Goal: Task Accomplishment & Management: Manage account settings

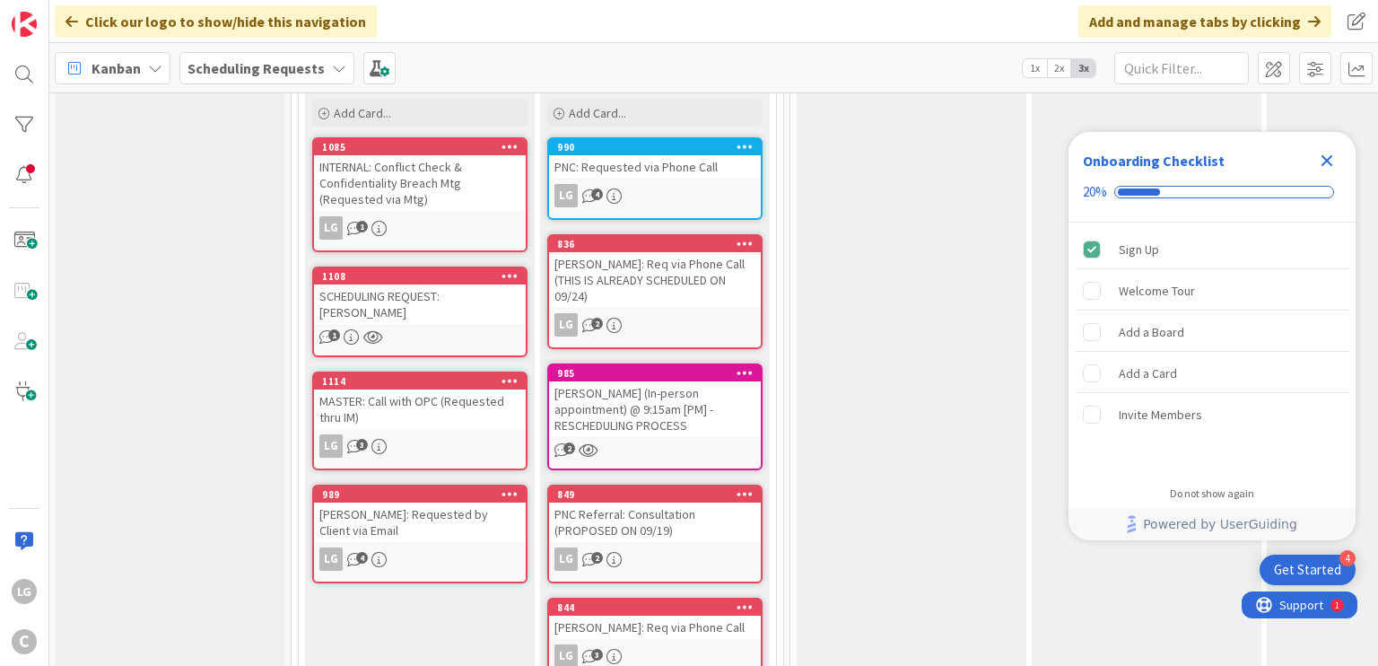
click at [435, 329] on div "1" at bounding box center [420, 336] width 212 height 15
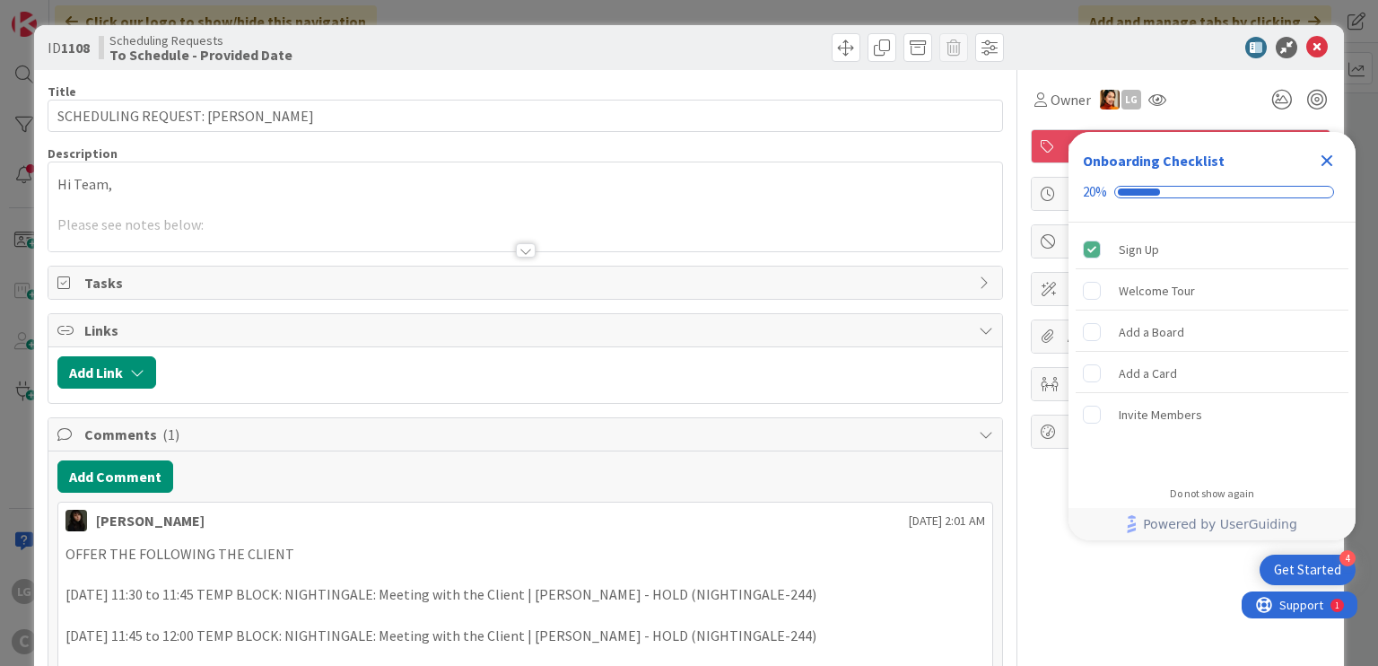
click at [1320, 160] on icon "Close Checklist" at bounding box center [1327, 161] width 22 height 22
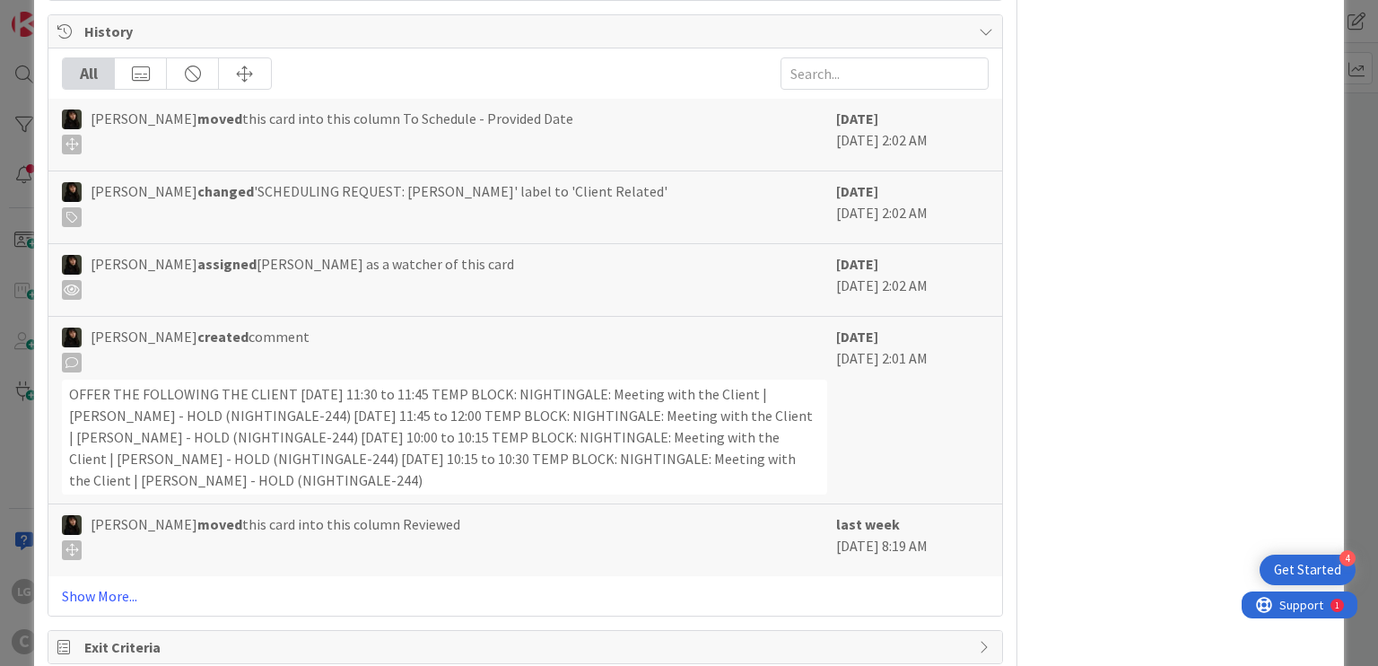
scroll to position [807, 0]
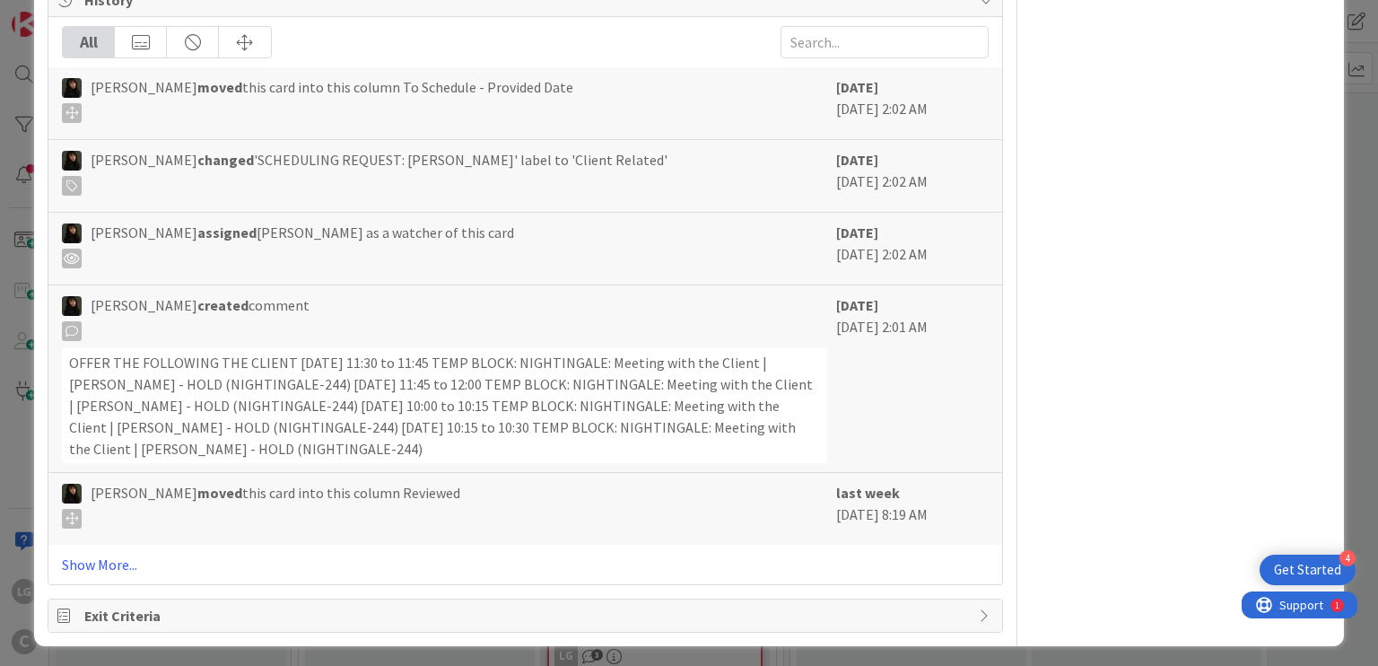
click at [118, 542] on div "All [PERSON_NAME] moved this card into this column To Schedule - Provided Date …" at bounding box center [524, 300] width 953 height 567
click at [116, 557] on link "Show More..." at bounding box center [525, 564] width 926 height 22
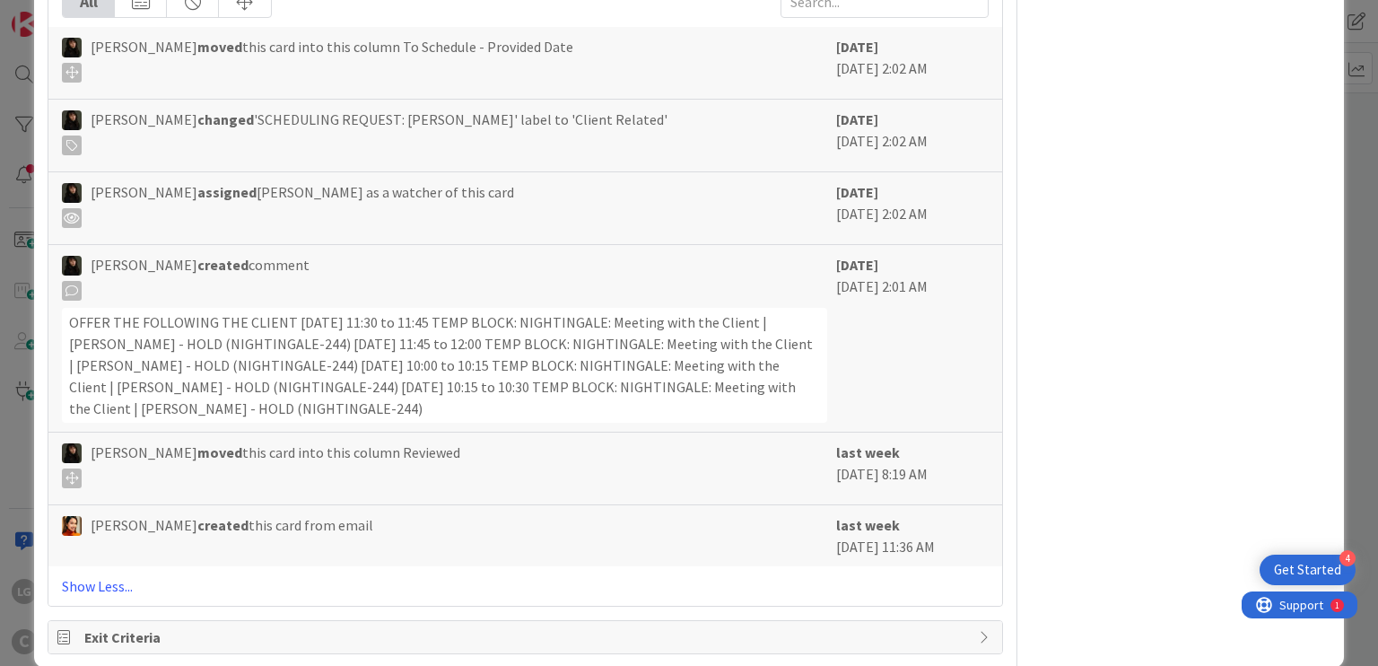
scroll to position [868, 0]
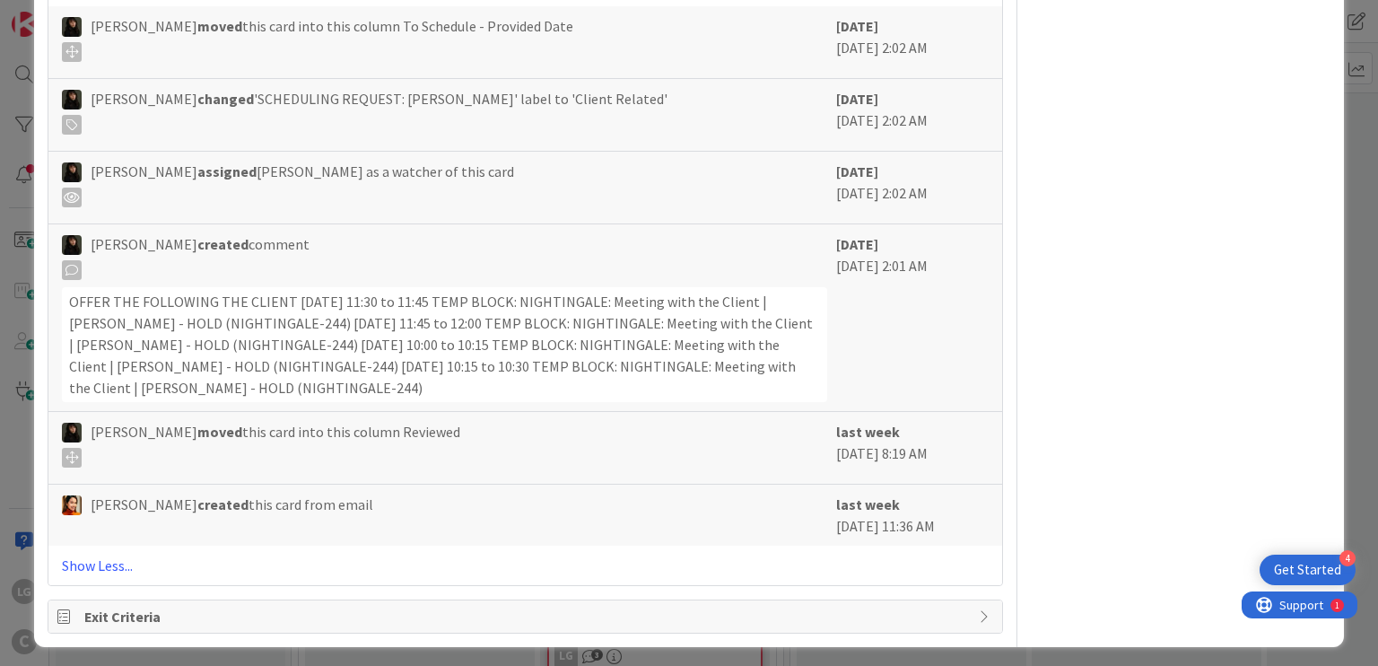
drag, startPoint x: 492, startPoint y: 460, endPoint x: 499, endPoint y: 545, distance: 85.5
click at [499, 545] on div "All [PERSON_NAME] moved this card into this column To Schedule - Provided Date …" at bounding box center [524, 270] width 953 height 629
drag, startPoint x: 524, startPoint y: 462, endPoint x: 527, endPoint y: 434, distance: 28.0
click at [527, 435] on div "All [PERSON_NAME] moved this card into this column To Schedule - Provided Date …" at bounding box center [524, 270] width 953 height 629
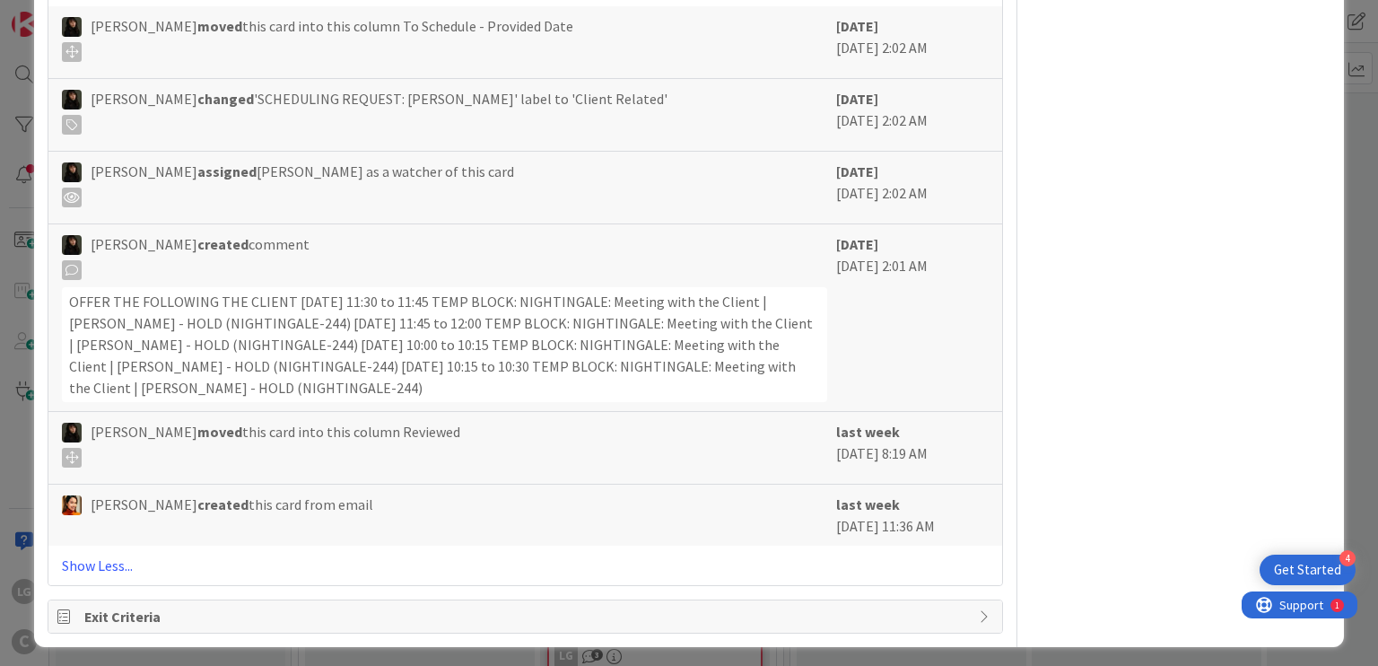
click at [527, 434] on div "[PERSON_NAME] moved this card into this column Reviewed" at bounding box center [444, 444] width 764 height 47
drag, startPoint x: 529, startPoint y: 426, endPoint x: 526, endPoint y: 516, distance: 89.8
click at [526, 516] on div "[PERSON_NAME] moved this card into this column To Schedule - Provided Date [DAT…" at bounding box center [524, 275] width 953 height 539
click at [526, 516] on div "[PERSON_NAME] created this card from email" at bounding box center [444, 514] width 764 height 43
drag, startPoint x: 526, startPoint y: 516, endPoint x: 538, endPoint y: 426, distance: 90.6
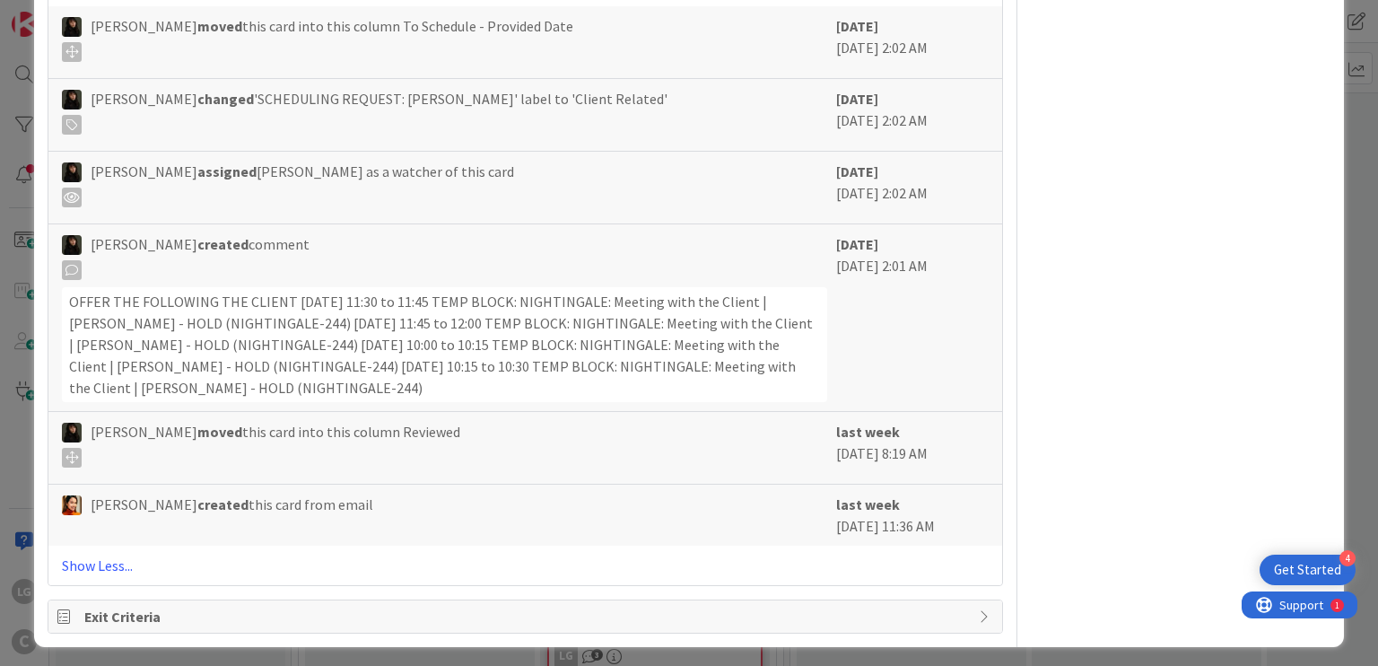
click at [538, 426] on div "[PERSON_NAME] moved this card into this column To Schedule - Provided Date [DAT…" at bounding box center [524, 275] width 953 height 539
click at [538, 426] on div "[PERSON_NAME] moved this card into this column Reviewed" at bounding box center [444, 444] width 764 height 47
drag, startPoint x: 538, startPoint y: 426, endPoint x: 538, endPoint y: 509, distance: 82.5
click at [538, 509] on div "[PERSON_NAME] moved this card into this column To Schedule - Provided Date [DAT…" at bounding box center [524, 275] width 953 height 539
click at [538, 509] on div "[PERSON_NAME] created this card from email" at bounding box center [444, 504] width 764 height 22
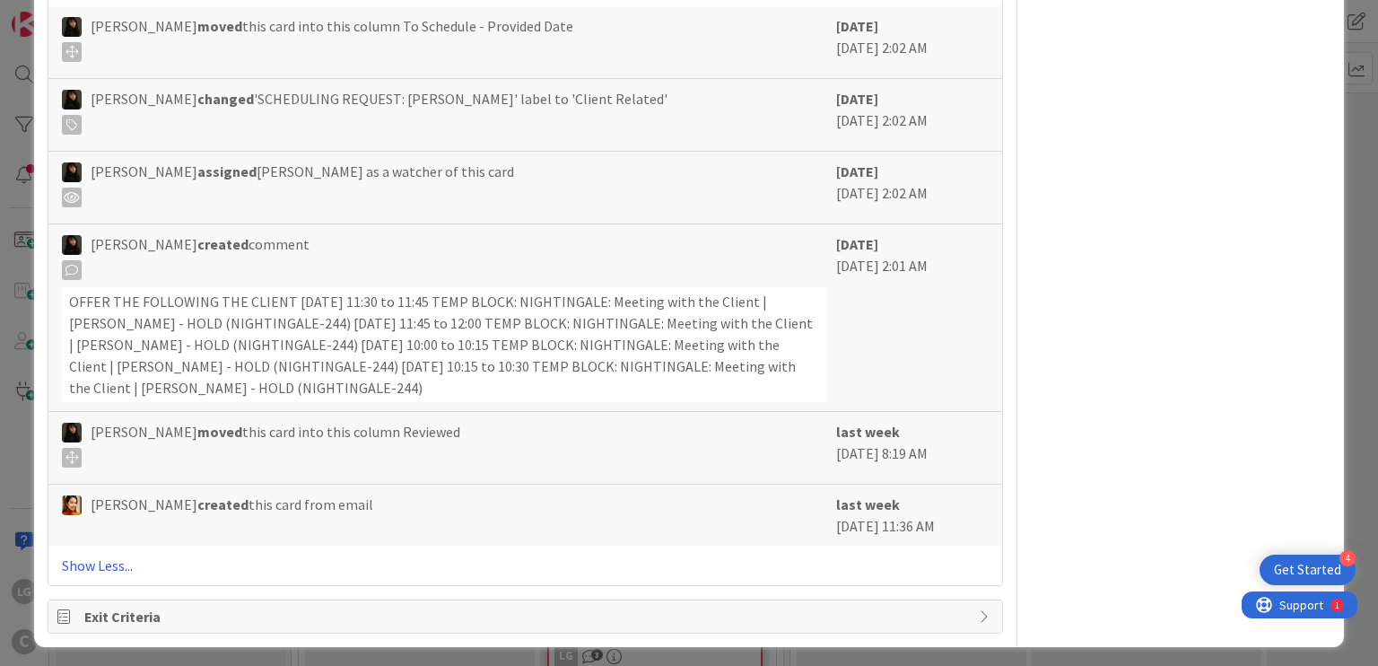
drag, startPoint x: 538, startPoint y: 509, endPoint x: 546, endPoint y: 422, distance: 86.5
click at [546, 422] on div "[PERSON_NAME] moved this card into this column To Schedule - Provided Date [DAT…" at bounding box center [524, 275] width 953 height 539
click at [546, 422] on div "[PERSON_NAME] moved this card into this column Reviewed" at bounding box center [444, 444] width 764 height 47
drag, startPoint x: 546, startPoint y: 422, endPoint x: 546, endPoint y: 512, distance: 90.6
click at [546, 512] on div "[PERSON_NAME] moved this card into this column To Schedule - Provided Date [DAT…" at bounding box center [524, 275] width 953 height 539
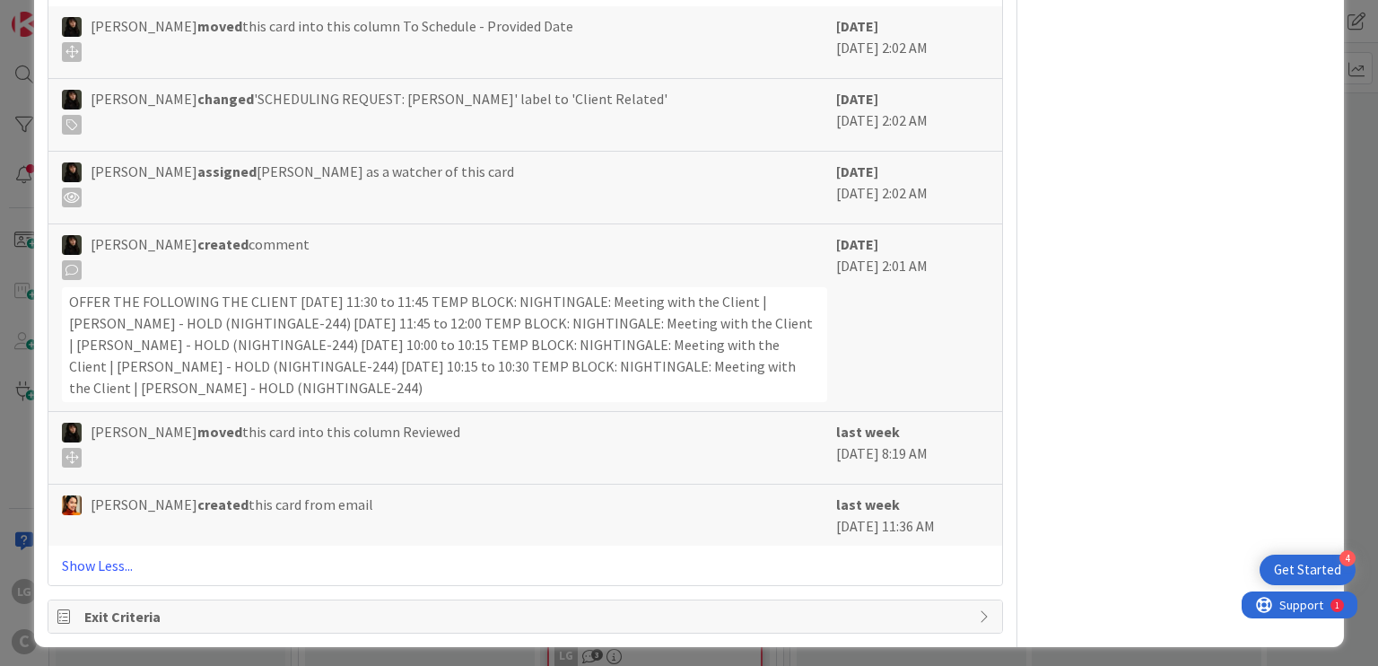
click at [546, 512] on div "[PERSON_NAME] created this card from email" at bounding box center [444, 514] width 764 height 43
drag, startPoint x: 548, startPoint y: 449, endPoint x: 548, endPoint y: 421, distance: 27.8
click at [548, 421] on div "[PERSON_NAME] moved this card into this column To Schedule - Provided Date [DAT…" at bounding box center [524, 275] width 953 height 539
click at [548, 421] on div "[PERSON_NAME] moved this card into this column Reviewed" at bounding box center [444, 444] width 764 height 47
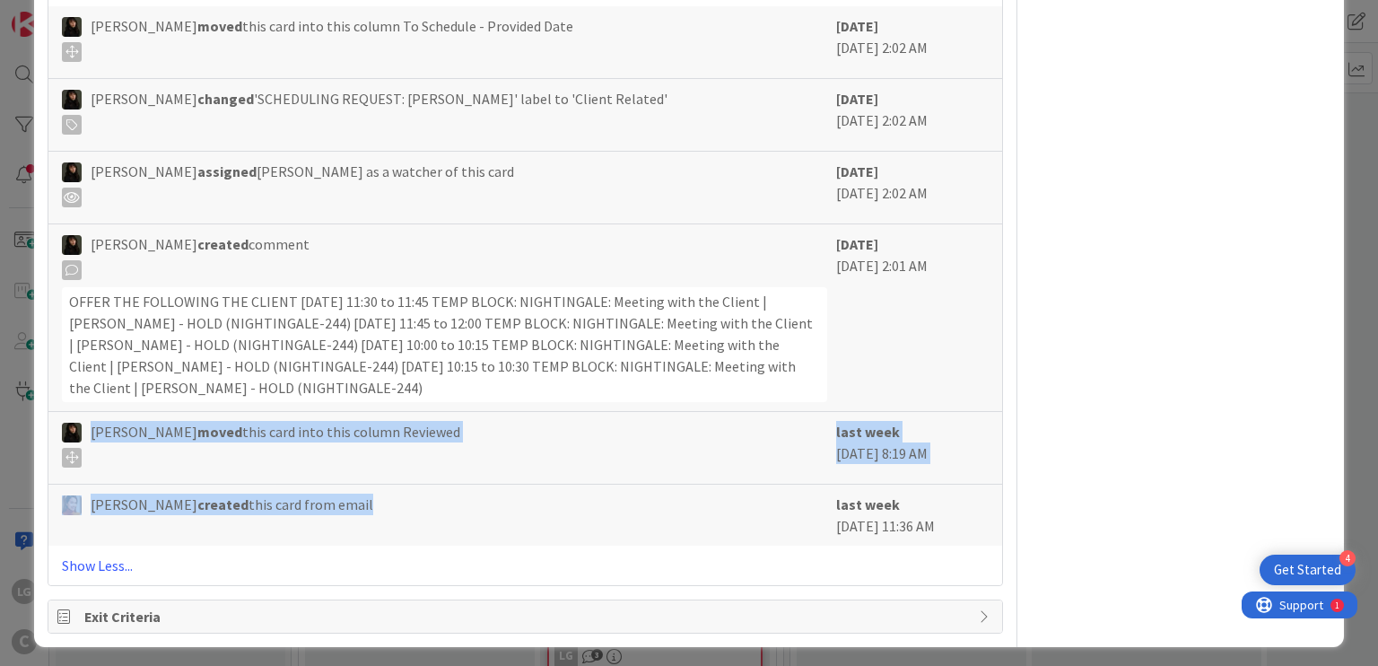
drag, startPoint x: 548, startPoint y: 508, endPoint x: 548, endPoint y: 538, distance: 30.5
click at [548, 538] on div "[PERSON_NAME] moved this card into this column To Schedule - Provided Date [DAT…" at bounding box center [524, 275] width 953 height 539
click at [548, 538] on div "[PERSON_NAME] created this card from email last week [DATE] 11:36 AM" at bounding box center [524, 514] width 953 height 61
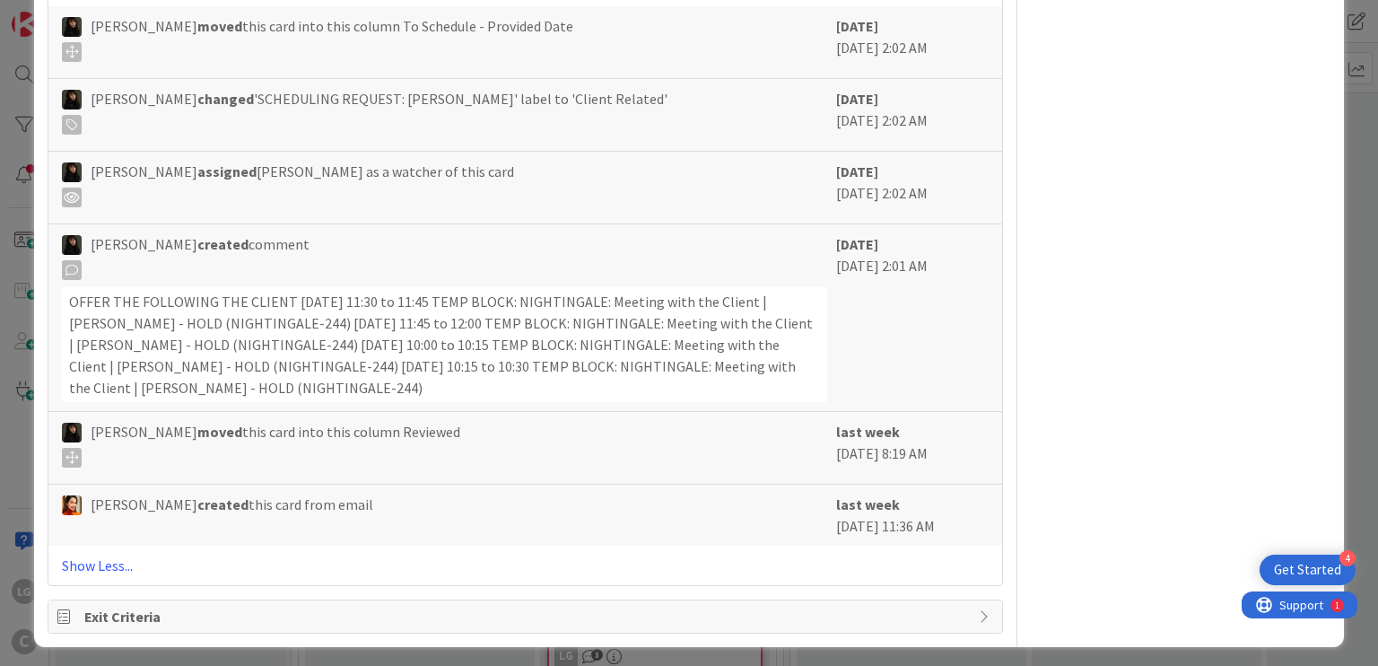
drag, startPoint x: 550, startPoint y: 471, endPoint x: 550, endPoint y: 440, distance: 30.5
click at [550, 440] on div "[PERSON_NAME] moved this card into this column To Schedule - Provided Date [DAT…" at bounding box center [524, 275] width 953 height 539
click at [550, 429] on div "[PERSON_NAME] moved this card into this column Reviewed" at bounding box center [444, 444] width 764 height 47
drag, startPoint x: 550, startPoint y: 429, endPoint x: 550, endPoint y: 525, distance: 96.0
click at [550, 523] on div "[PERSON_NAME] moved this card into this column To Schedule - Provided Date [DAT…" at bounding box center [524, 275] width 953 height 539
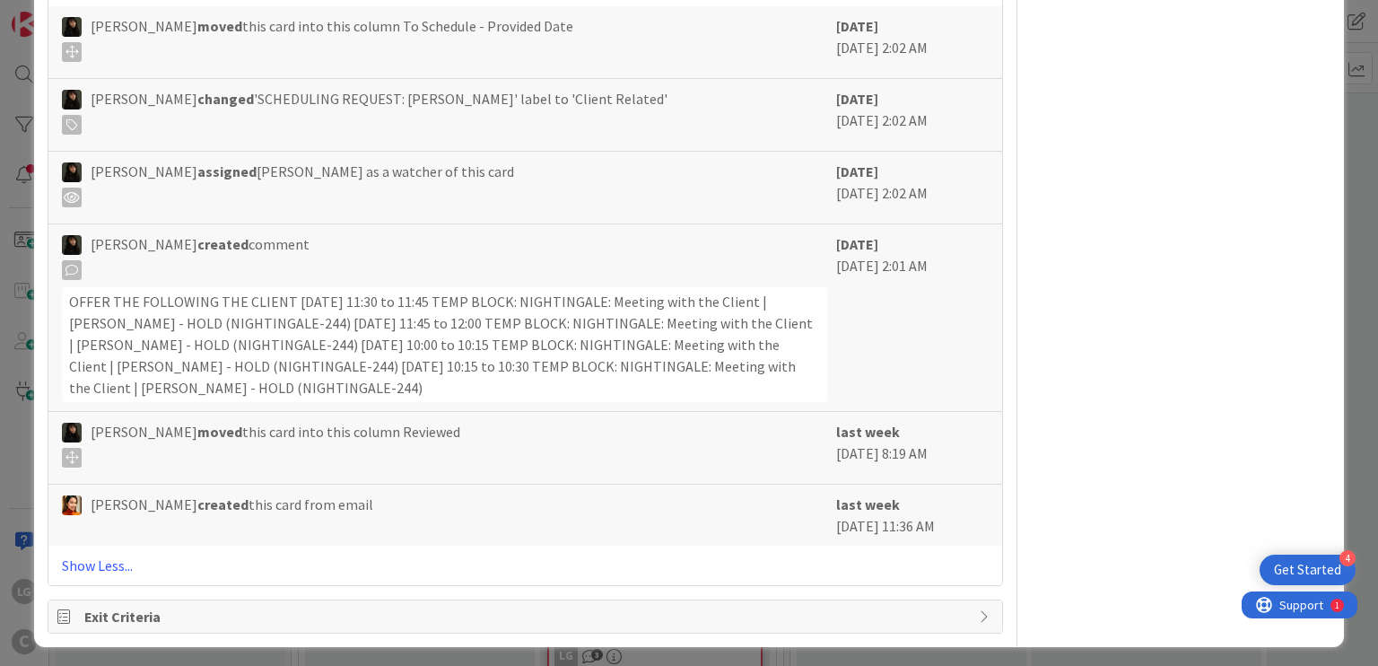
click at [550, 525] on div "[PERSON_NAME] created this card from email" at bounding box center [444, 514] width 764 height 43
drag, startPoint x: 550, startPoint y: 525, endPoint x: 553, endPoint y: 426, distance: 98.7
click at [553, 443] on div "[PERSON_NAME] moved this card into this column To Schedule - Provided Date [DAT…" at bounding box center [524, 275] width 953 height 539
click at [553, 426] on div "[PERSON_NAME] moved this card into this column Reviewed" at bounding box center [444, 444] width 764 height 47
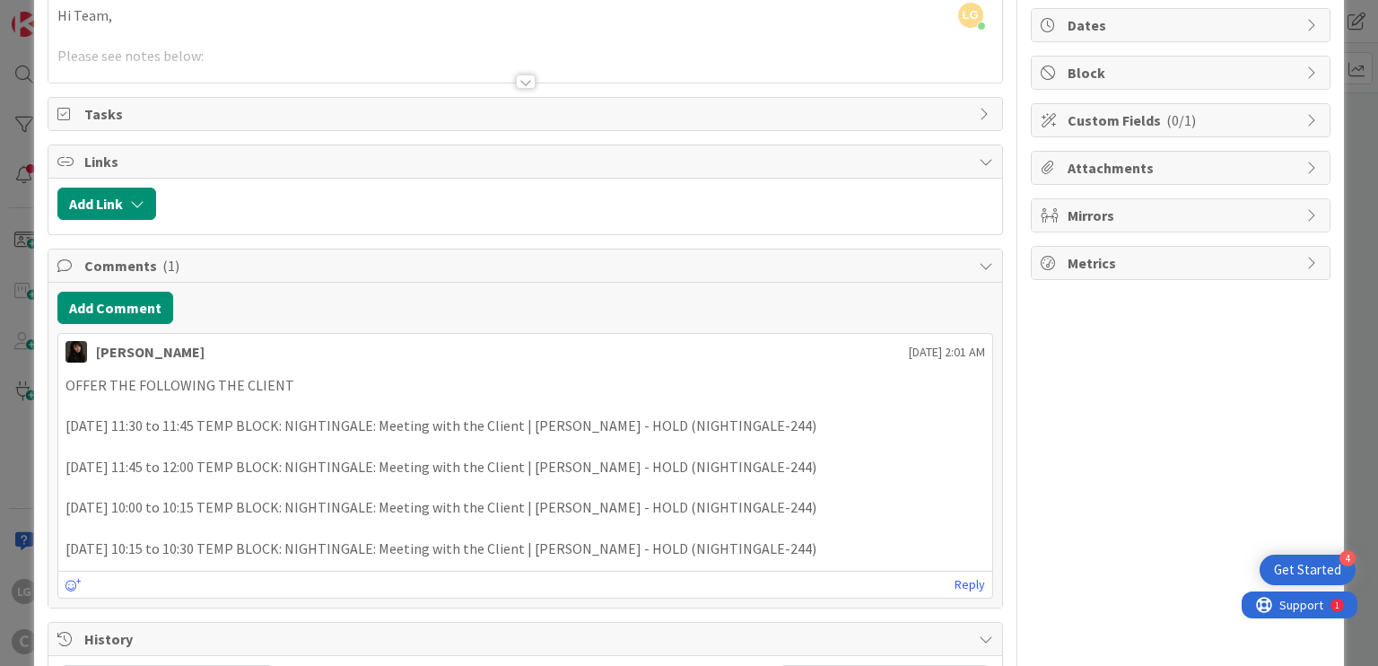
scroll to position [0, 0]
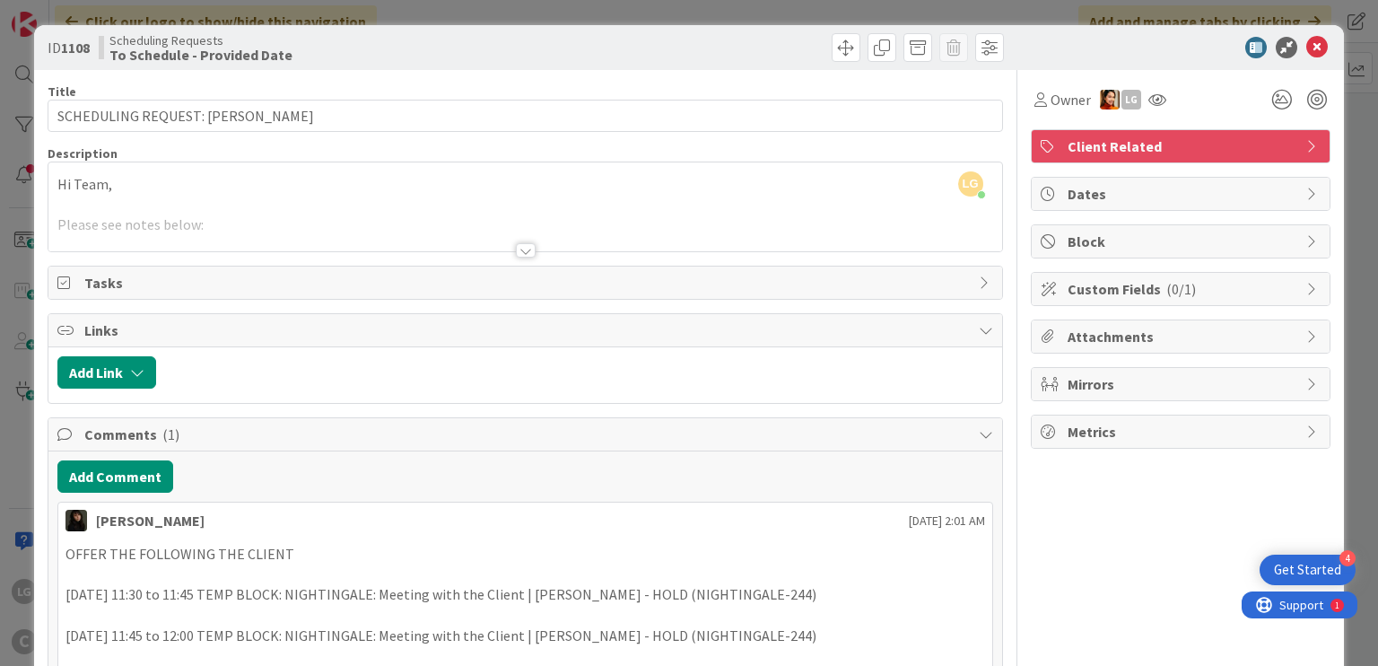
click at [527, 244] on div at bounding box center [524, 228] width 953 height 46
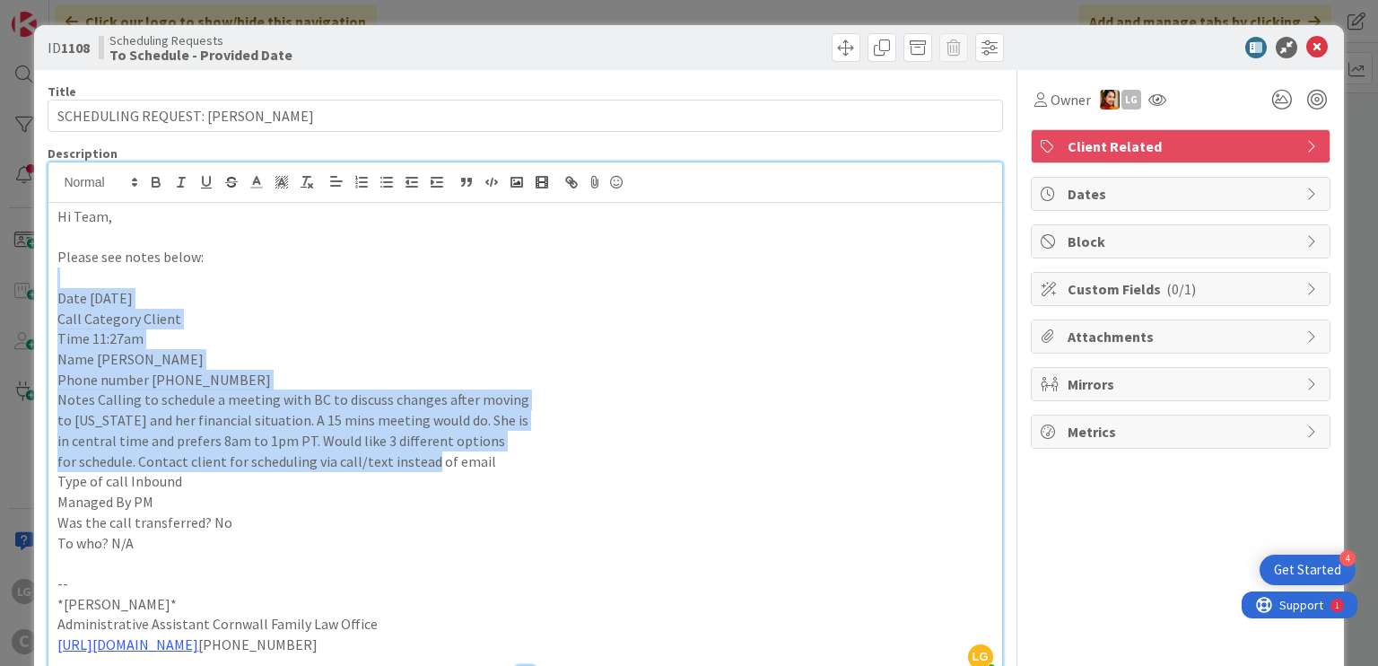
drag, startPoint x: 427, startPoint y: 359, endPoint x: 430, endPoint y: 493, distance: 134.6
click at [430, 493] on div "Hi Team, Please see notes below: Date [DATE] Call Category Client Time 11:27am …" at bounding box center [524, 438] width 953 height 470
click at [430, 493] on p "Managed By PM" at bounding box center [524, 502] width 935 height 21
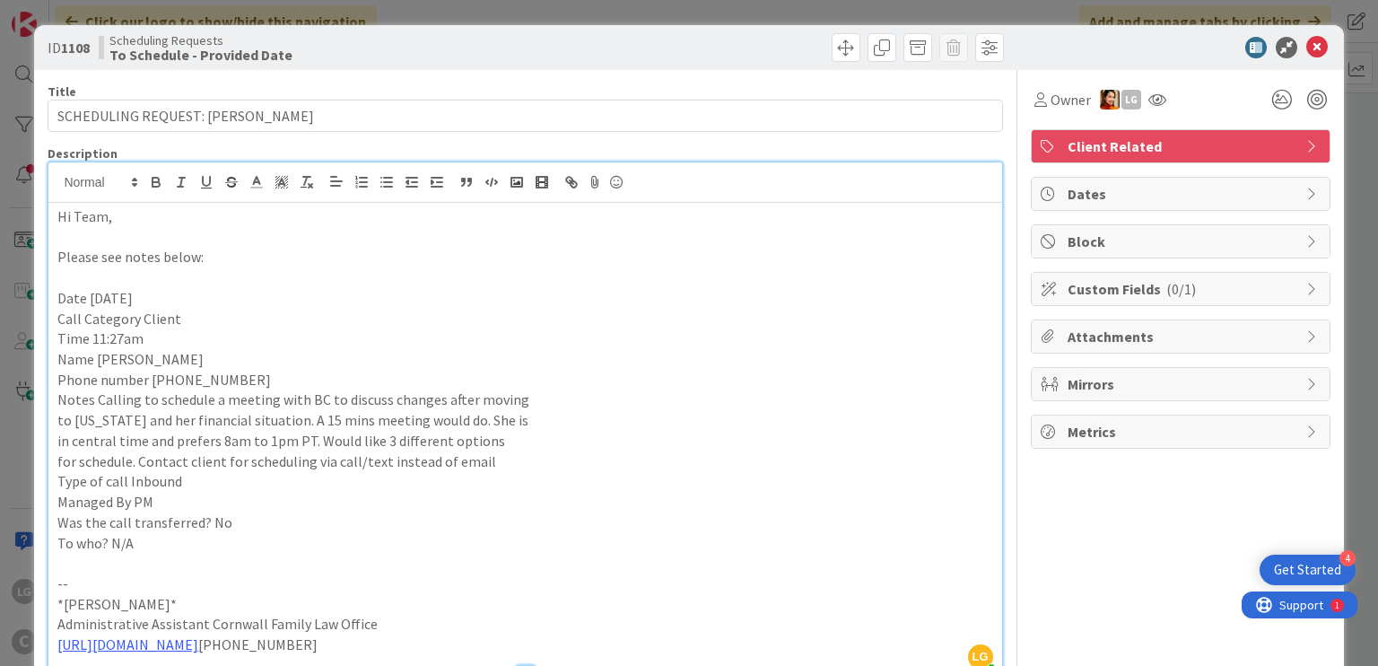
click at [527, 413] on p "to [US_STATE] and her financial situation. A 15 mins meeting would do. She is" at bounding box center [524, 420] width 935 height 21
click at [540, 396] on p "Notes Calling to schedule a meeting with BC to discuss changes after moving" at bounding box center [524, 399] width 935 height 21
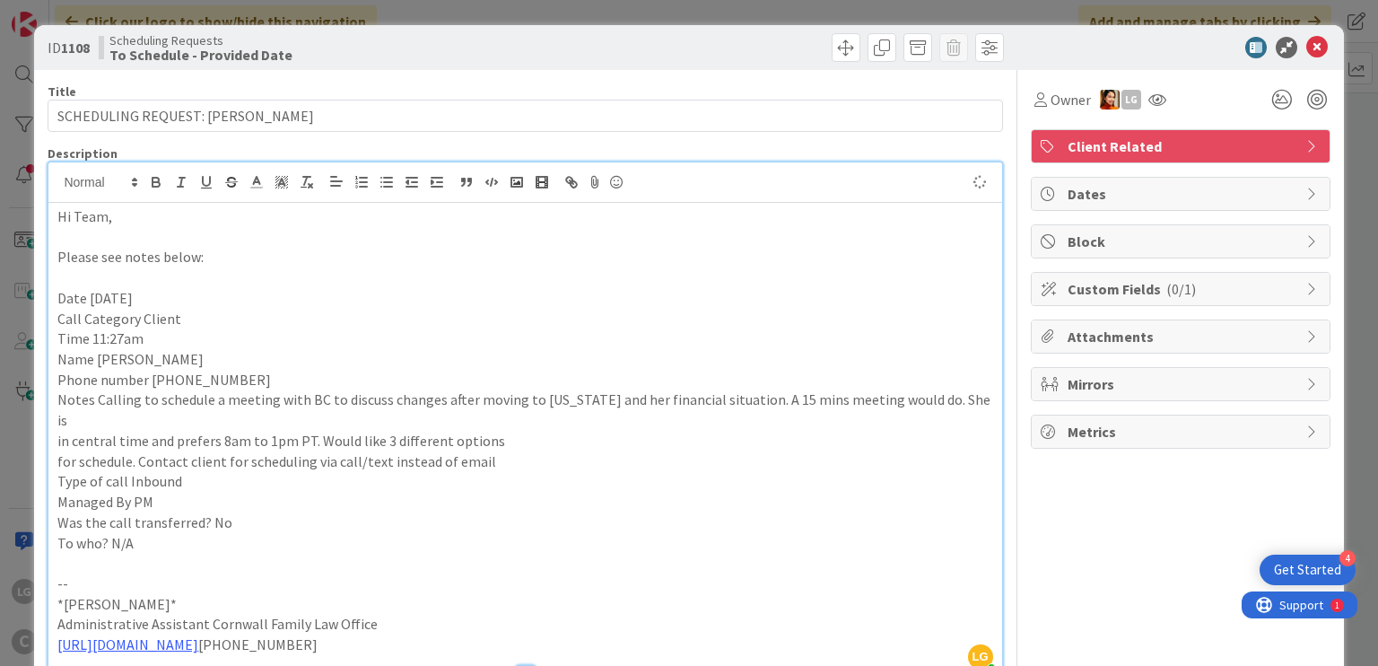
click at [547, 408] on p "Notes Calling to schedule a meeting with BC to discuss changes after moving to …" at bounding box center [524, 409] width 935 height 40
click at [552, 431] on p "in central time and prefers 8am to 1pm PT. Would like 3 different options" at bounding box center [524, 441] width 935 height 21
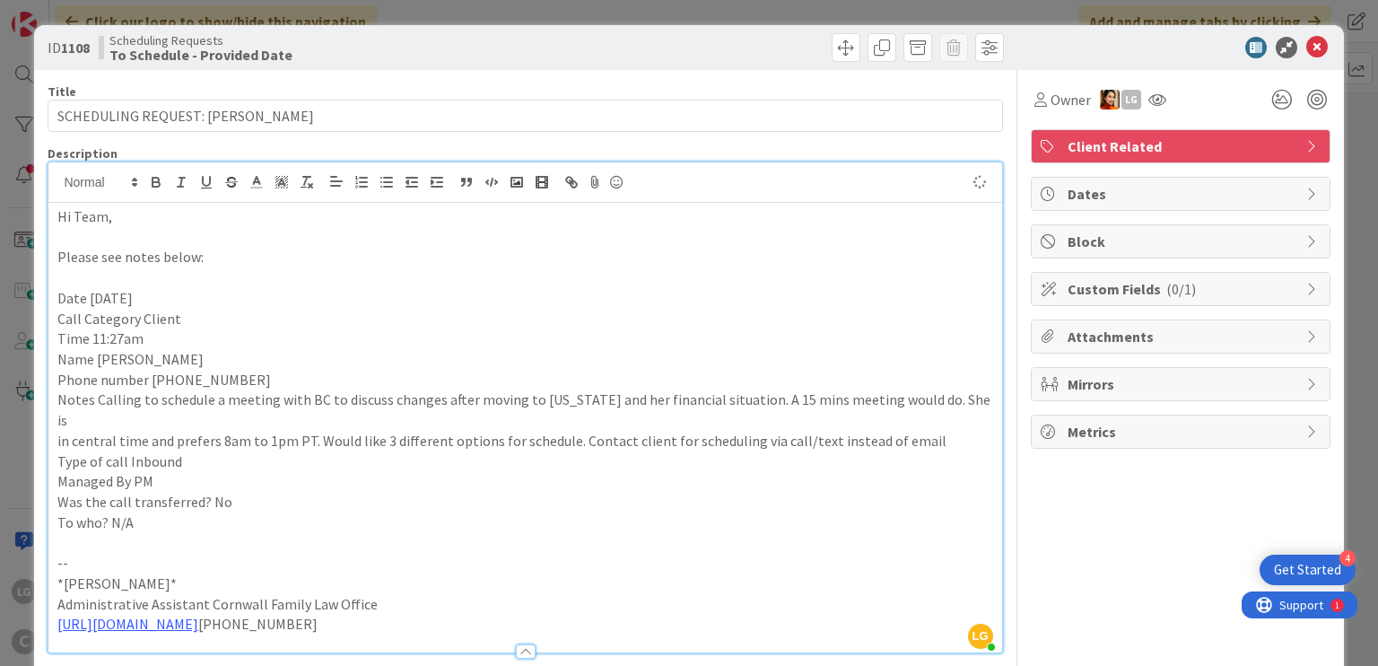
click at [502, 406] on p "Notes Calling to schedule a meeting with BC to discuss changes after moving to …" at bounding box center [524, 409] width 935 height 40
drag, startPoint x: 502, startPoint y: 406, endPoint x: 673, endPoint y: 406, distance: 170.4
click at [673, 406] on p "Notes Calling to schedule a meeting with BC to discuss changes after moving to …" at bounding box center [524, 409] width 935 height 40
drag, startPoint x: 673, startPoint y: 406, endPoint x: 487, endPoint y: 406, distance: 185.7
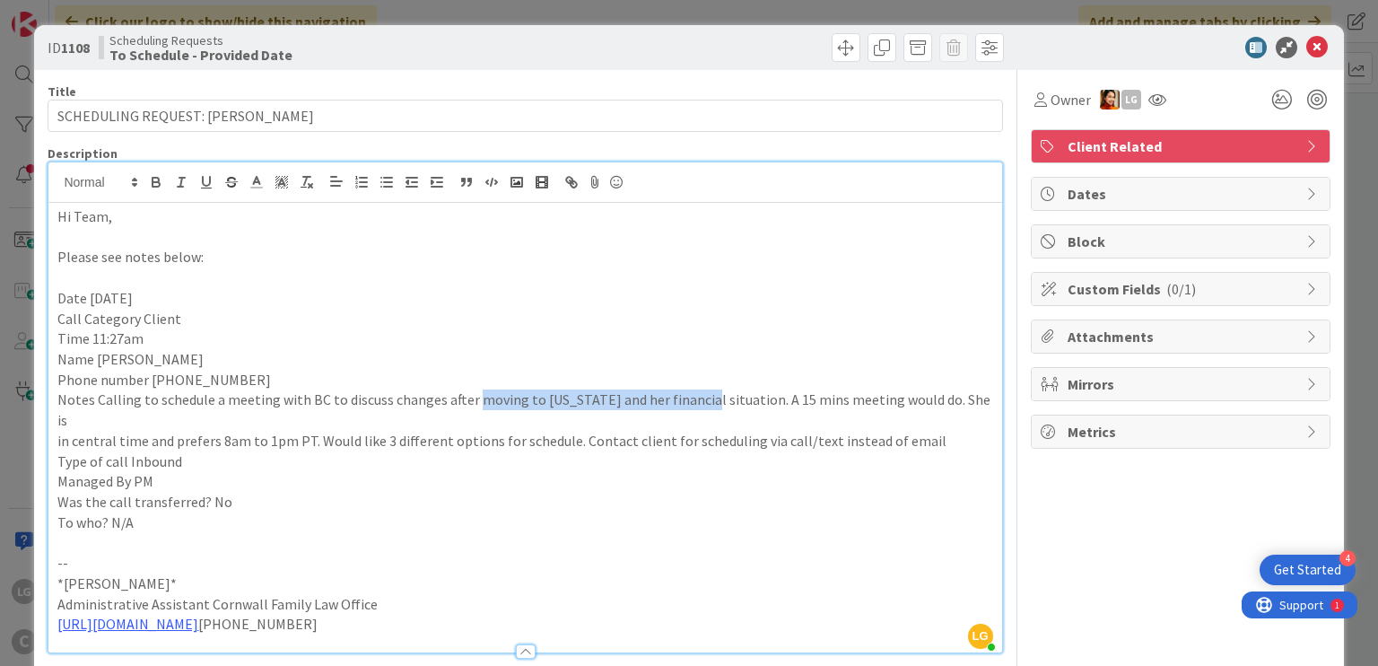
click at [488, 406] on p "Notes Calling to schedule a meeting with BC to discuss changes after moving to …" at bounding box center [524, 409] width 935 height 40
click at [487, 406] on p "Notes Calling to schedule a meeting with BC to discuss changes after moving to …" at bounding box center [524, 409] width 935 height 40
drag, startPoint x: 487, startPoint y: 406, endPoint x: 647, endPoint y: 406, distance: 159.7
click at [647, 406] on p "Notes Calling to schedule a meeting with BC to discuss changes after moving to …" at bounding box center [524, 409] width 935 height 40
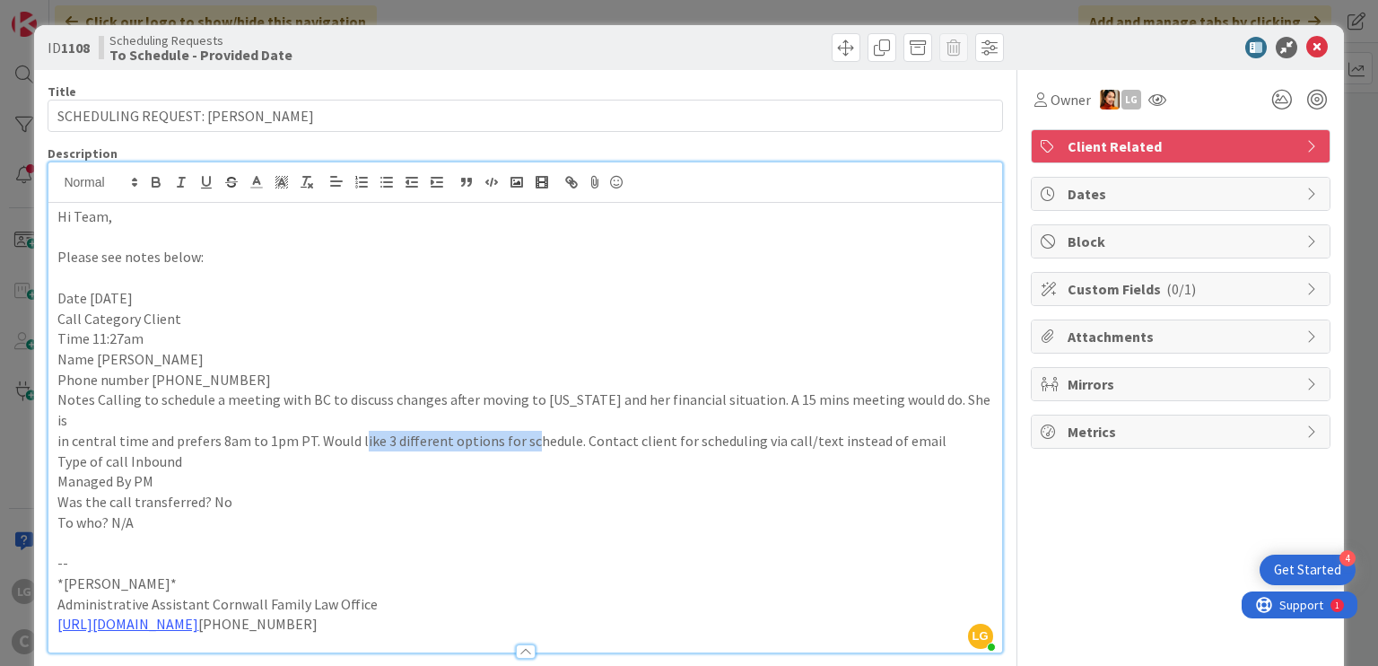
drag, startPoint x: 399, startPoint y: 422, endPoint x: 357, endPoint y: 424, distance: 42.2
click at [357, 431] on p "in central time and prefers 8am to 1pm PT. Would like 3 different options for s…" at bounding box center [524, 441] width 935 height 21
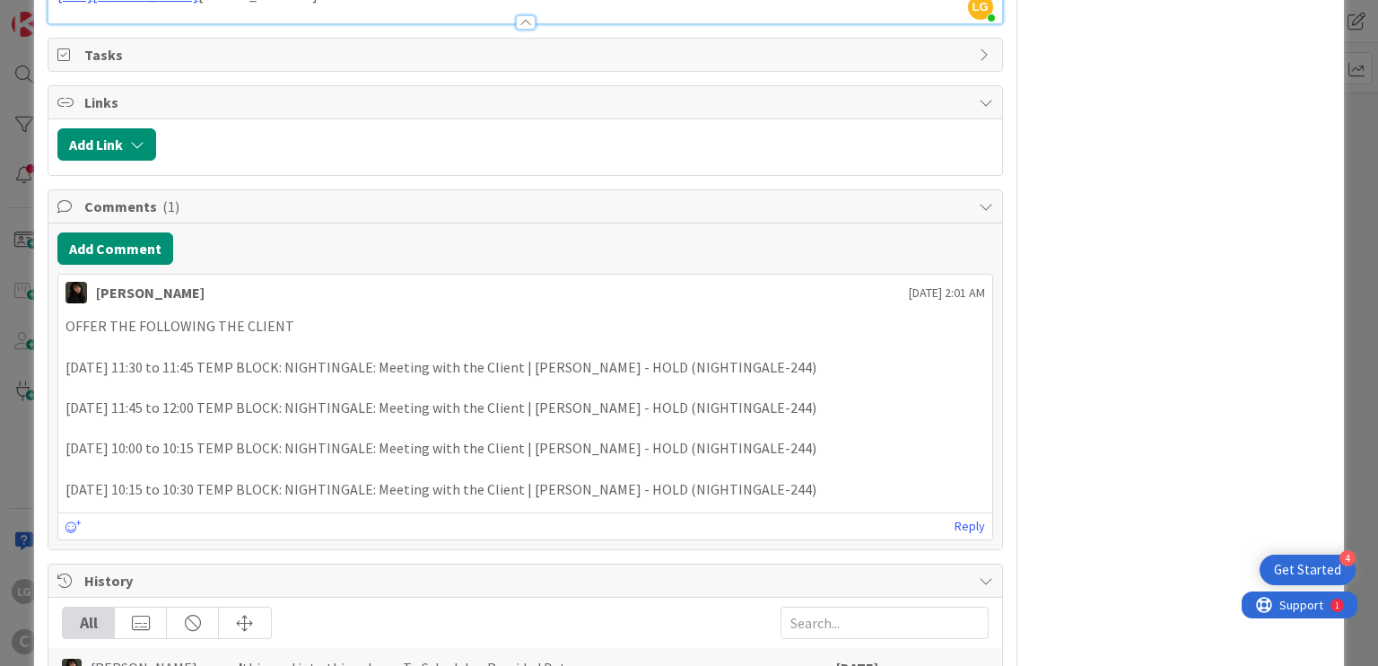
scroll to position [628, 0]
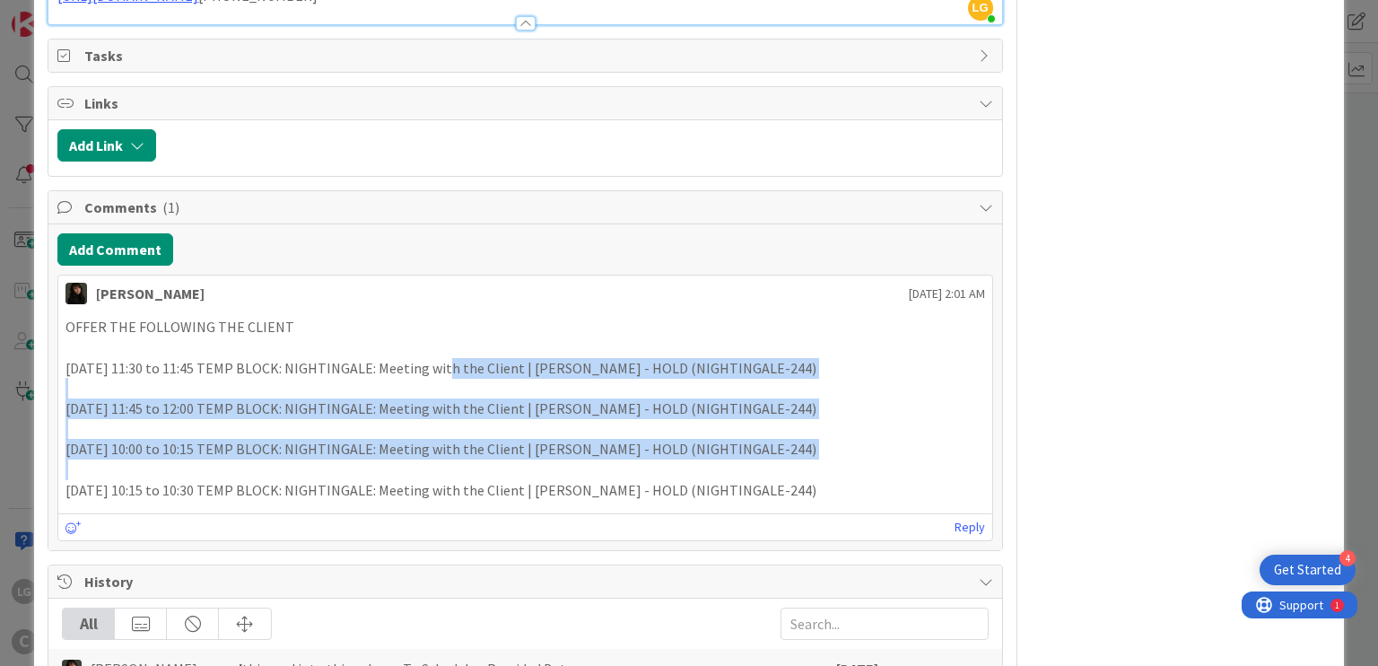
drag, startPoint x: 436, startPoint y: 350, endPoint x: 441, endPoint y: 449, distance: 99.7
click at [441, 449] on div "OFFER THE FOLLOWING THE CLIENT [DATE] 11:30 to 11:45 TEMP BLOCK: NIGHTINGALE: M…" at bounding box center [524, 408] width 919 height 183
click at [441, 459] on p at bounding box center [524, 469] width 919 height 21
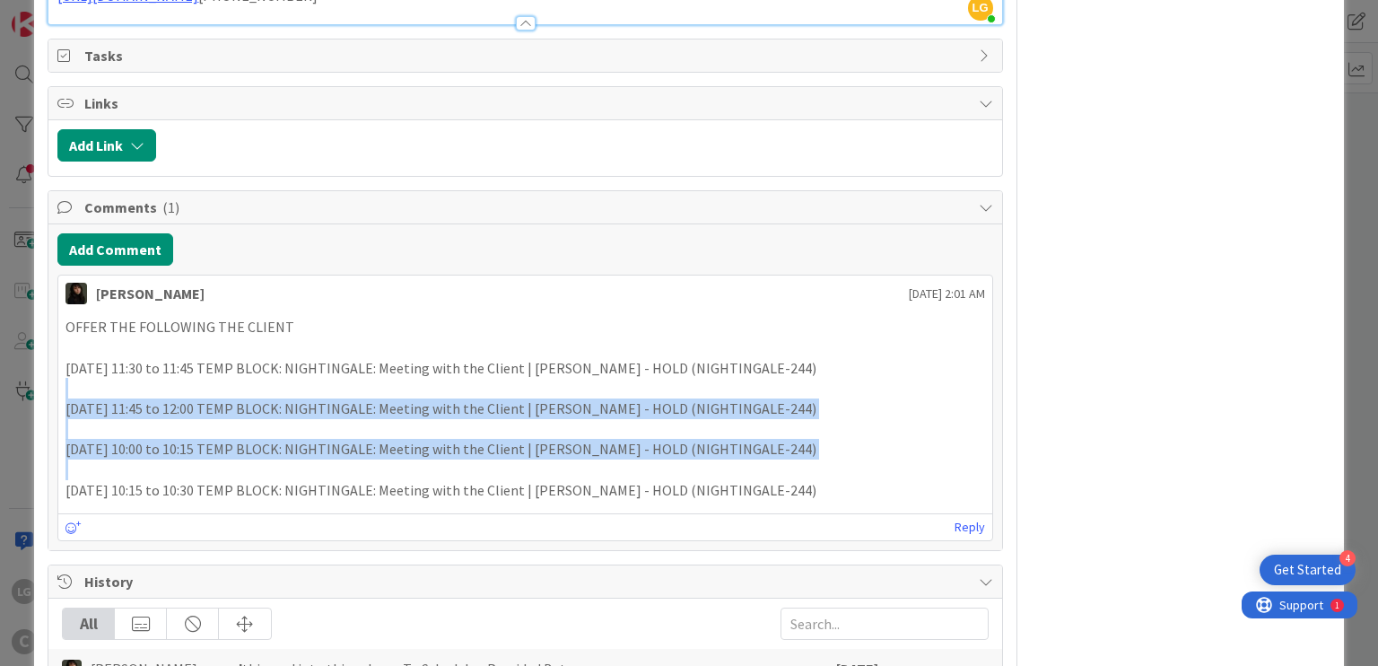
click at [455, 354] on div "OFFER THE FOLLOWING THE CLIENT [DATE] 11:30 to 11:45 TEMP BLOCK: NIGHTINGALE: M…" at bounding box center [524, 408] width 919 height 183
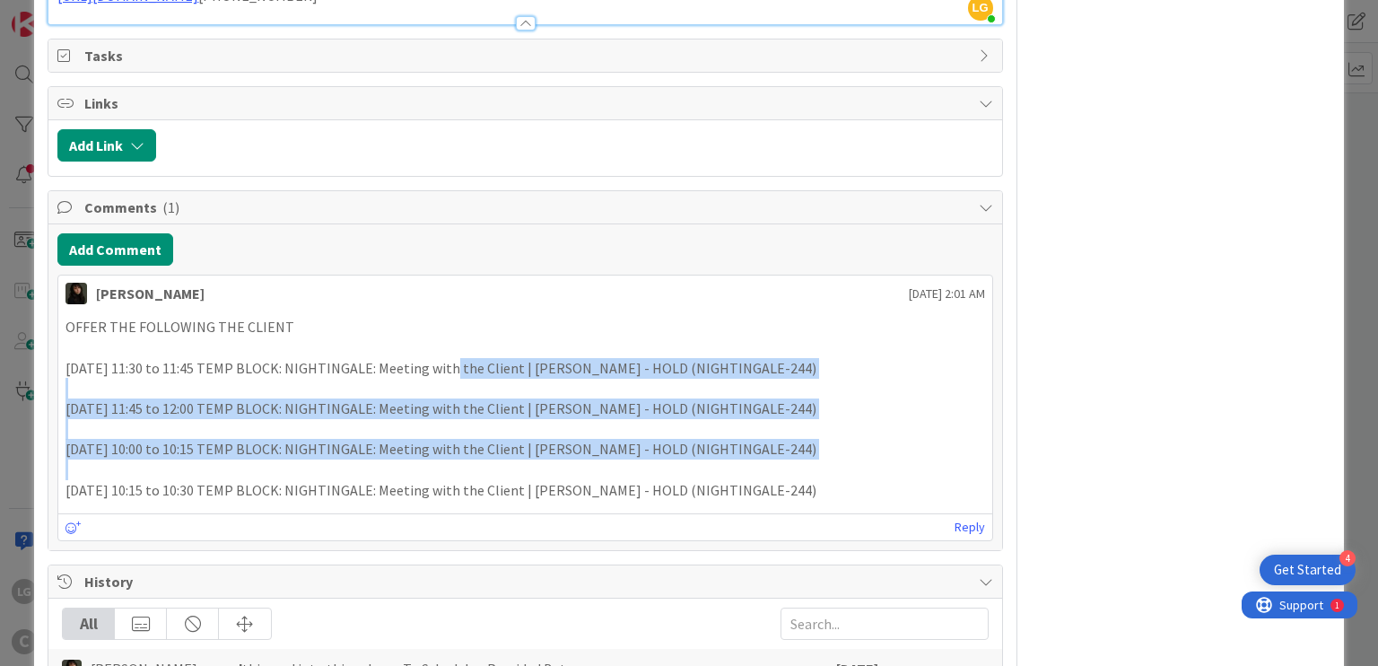
click at [455, 378] on p at bounding box center [524, 388] width 919 height 21
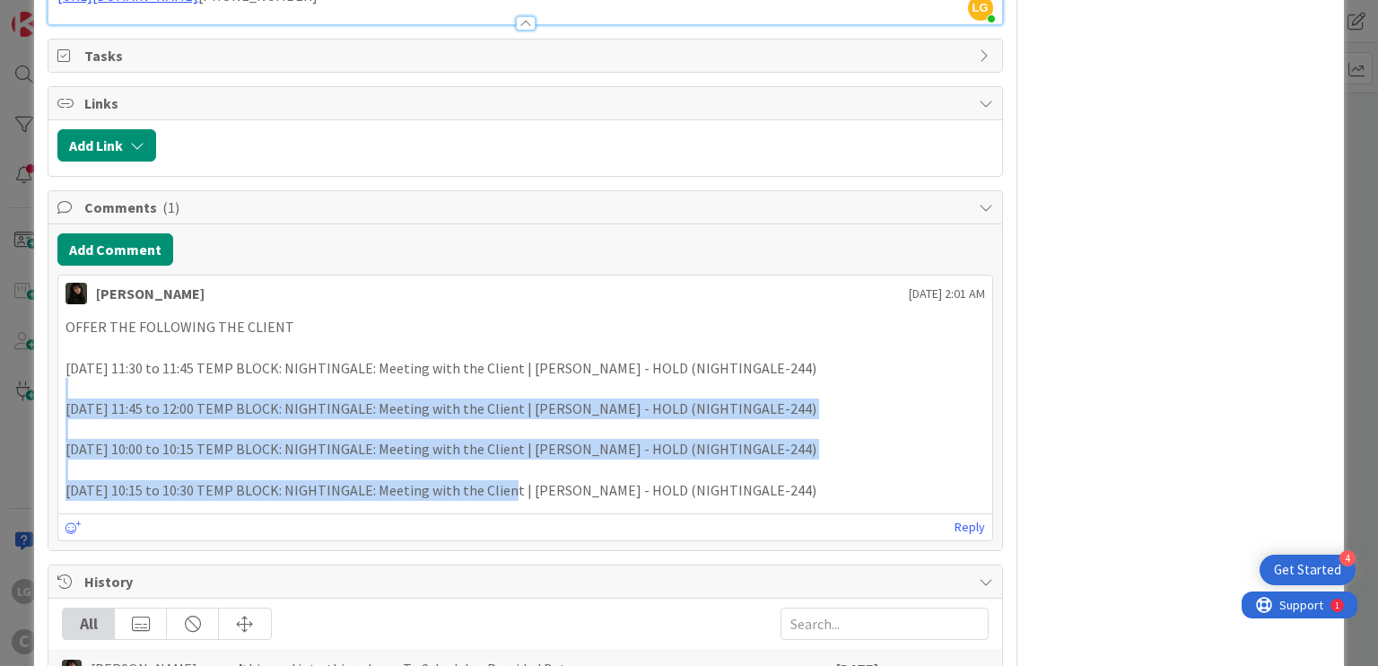
drag, startPoint x: 455, startPoint y: 354, endPoint x: 470, endPoint y: 469, distance: 115.8
click at [470, 469] on div "OFFER THE FOLLOWING THE CLIENT [DATE] 11:30 to 11:45 TEMP BLOCK: NIGHTINGALE: M…" at bounding box center [524, 408] width 919 height 183
click at [470, 480] on p "[DATE] 10:15 to 10:30 TEMP BLOCK: NIGHTINGALE: Meeting with the Client | [PERSO…" at bounding box center [524, 490] width 919 height 21
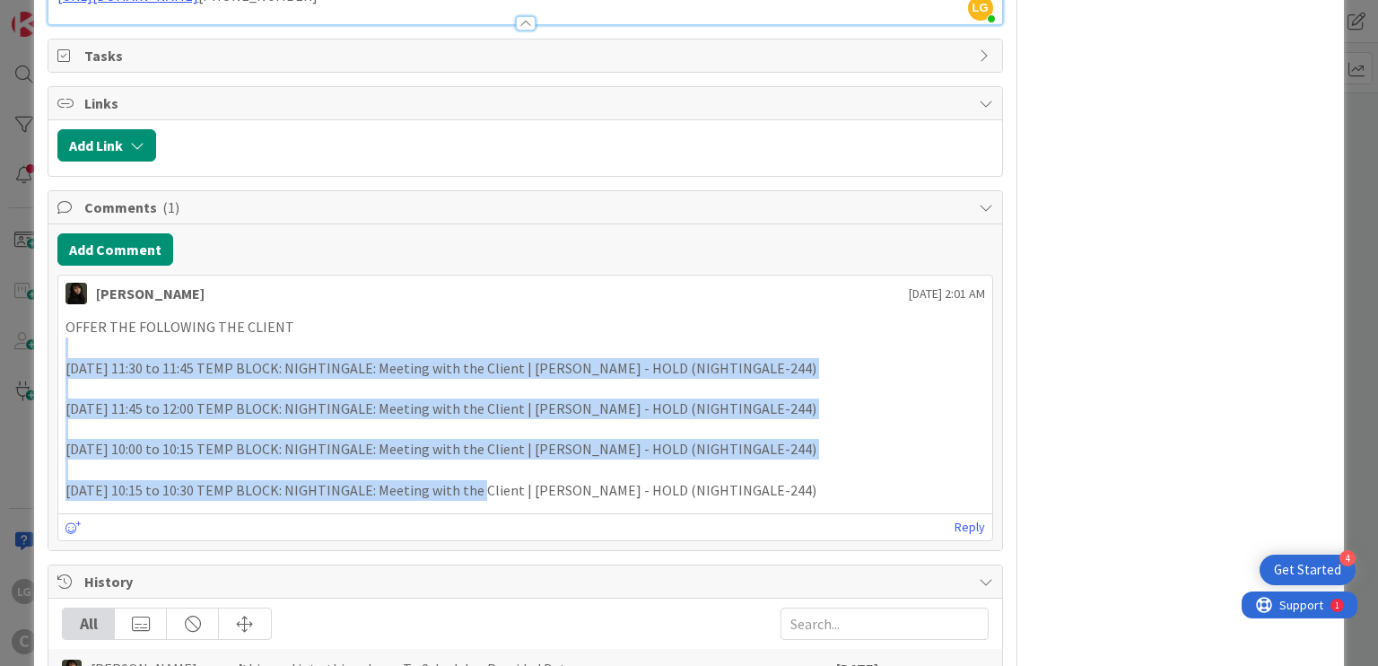
drag, startPoint x: 484, startPoint y: 360, endPoint x: 485, endPoint y: 328, distance: 31.4
click at [485, 328] on div "OFFER THE FOLLOWING THE CLIENT [DATE] 11:30 to 11:45 TEMP BLOCK: NIGHTINGALE: M…" at bounding box center [524, 408] width 919 height 183
click at [485, 337] on p at bounding box center [524, 347] width 919 height 21
drag, startPoint x: 485, startPoint y: 328, endPoint x: 495, endPoint y: 443, distance: 115.2
click at [495, 443] on div "OFFER THE FOLLOWING THE CLIENT [DATE] 11:30 to 11:45 TEMP BLOCK: NIGHTINGALE: M…" at bounding box center [524, 408] width 919 height 183
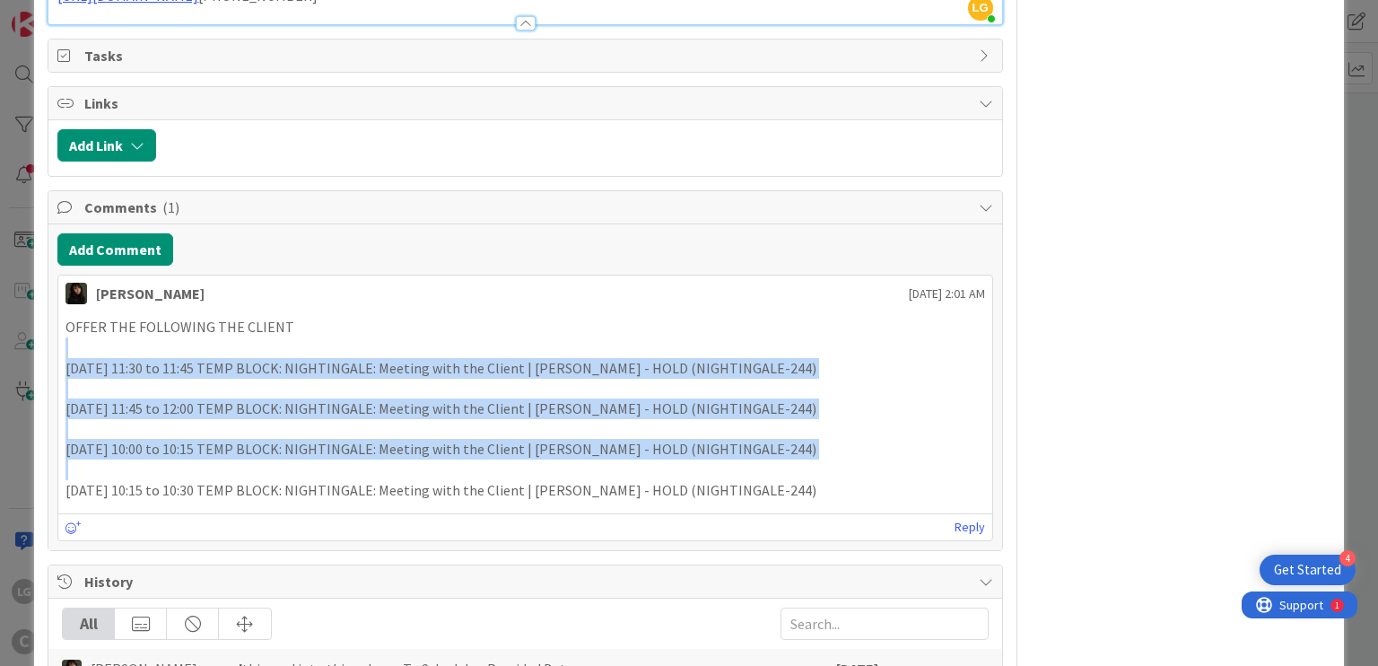
click at [495, 459] on p at bounding box center [524, 469] width 919 height 21
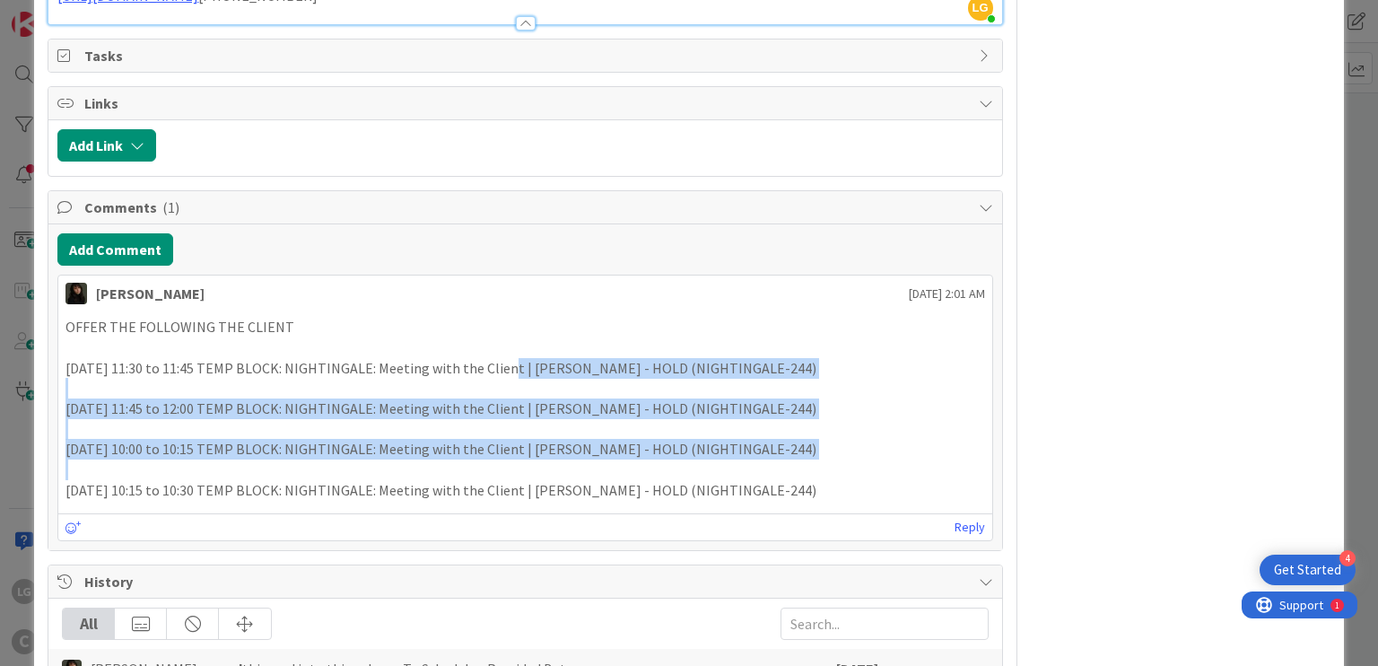
drag, startPoint x: 496, startPoint y: 440, endPoint x: 497, endPoint y: 344, distance: 96.0
click at [497, 344] on div "OFFER THE FOLLOWING THE CLIENT [DATE] 11:30 to 11:45 TEMP BLOCK: NIGHTINGALE: M…" at bounding box center [524, 408] width 919 height 183
click at [497, 358] on p "[DATE] 11:30 to 11:45 TEMP BLOCK: NIGHTINGALE: Meeting with the Client | [PERSO…" at bounding box center [524, 368] width 919 height 21
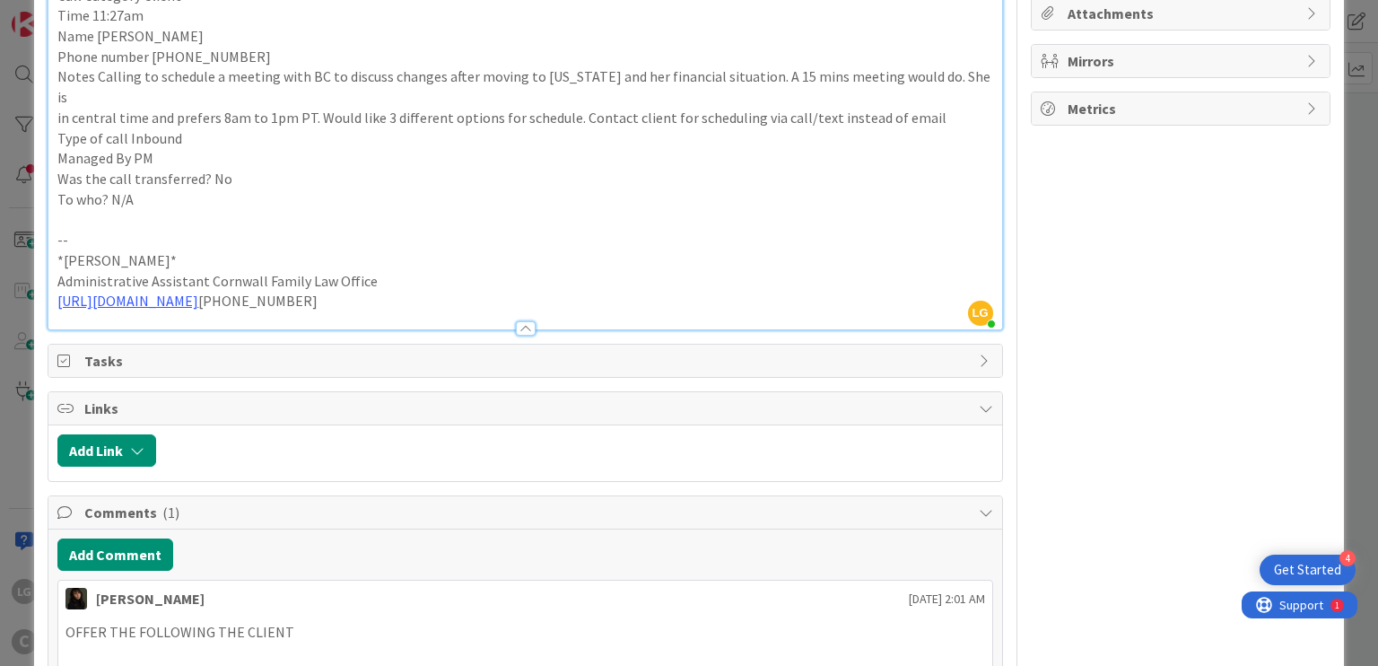
scroll to position [269, 0]
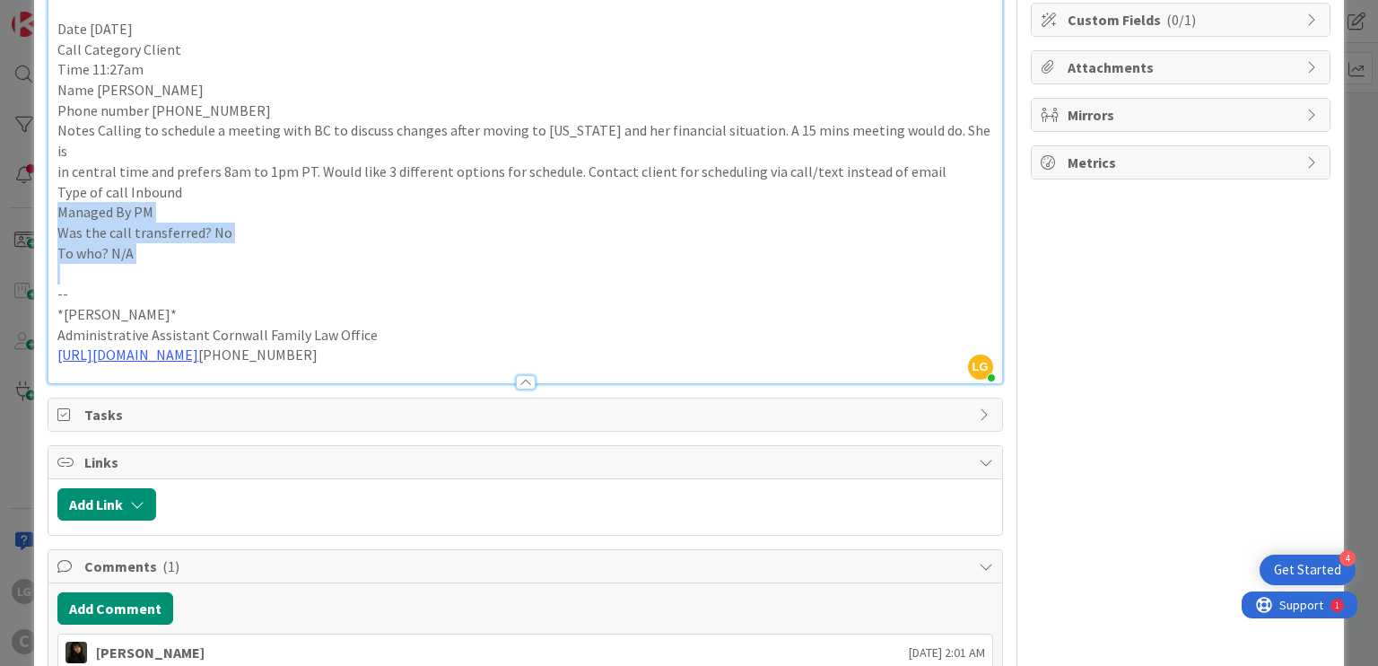
drag, startPoint x: 579, startPoint y: 170, endPoint x: 583, endPoint y: 290, distance: 120.3
click at [583, 290] on div "Hi Team, Please see notes below: Date [DATE] Call Category Client Time 11:27am …" at bounding box center [524, 158] width 953 height 449
click at [583, 304] on p "*[PERSON_NAME]*" at bounding box center [524, 314] width 935 height 21
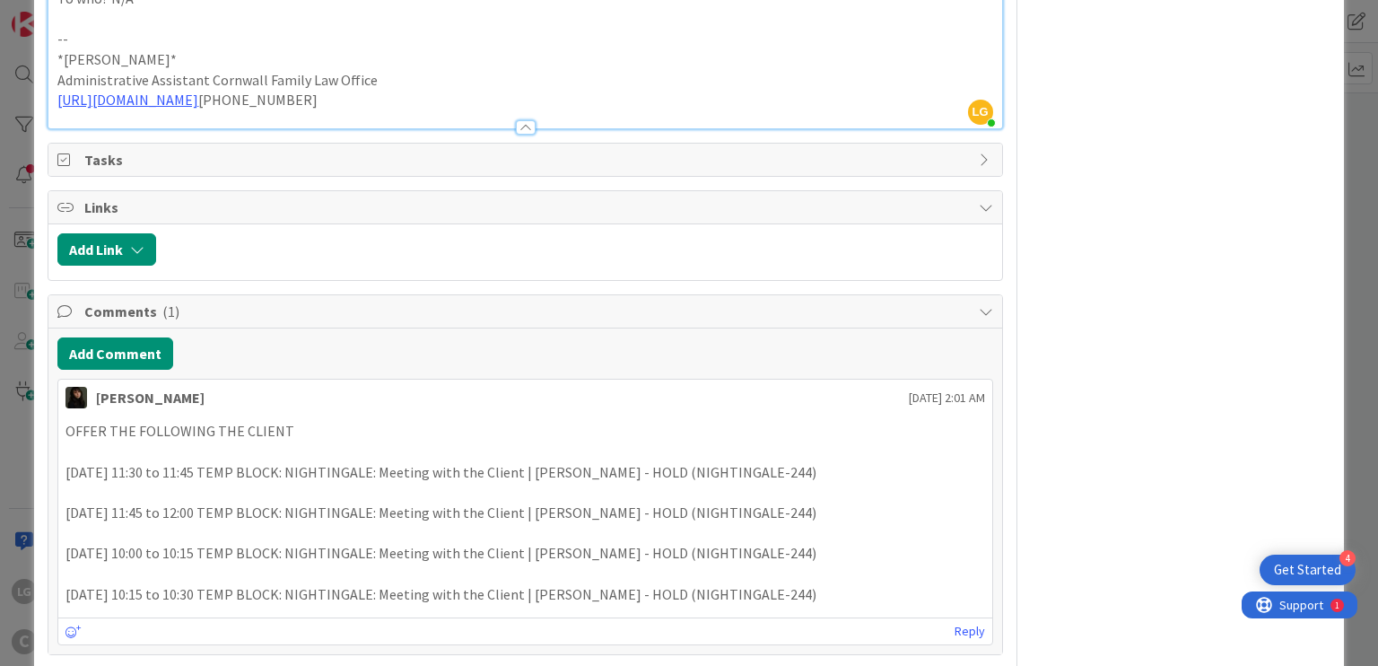
scroll to position [628, 0]
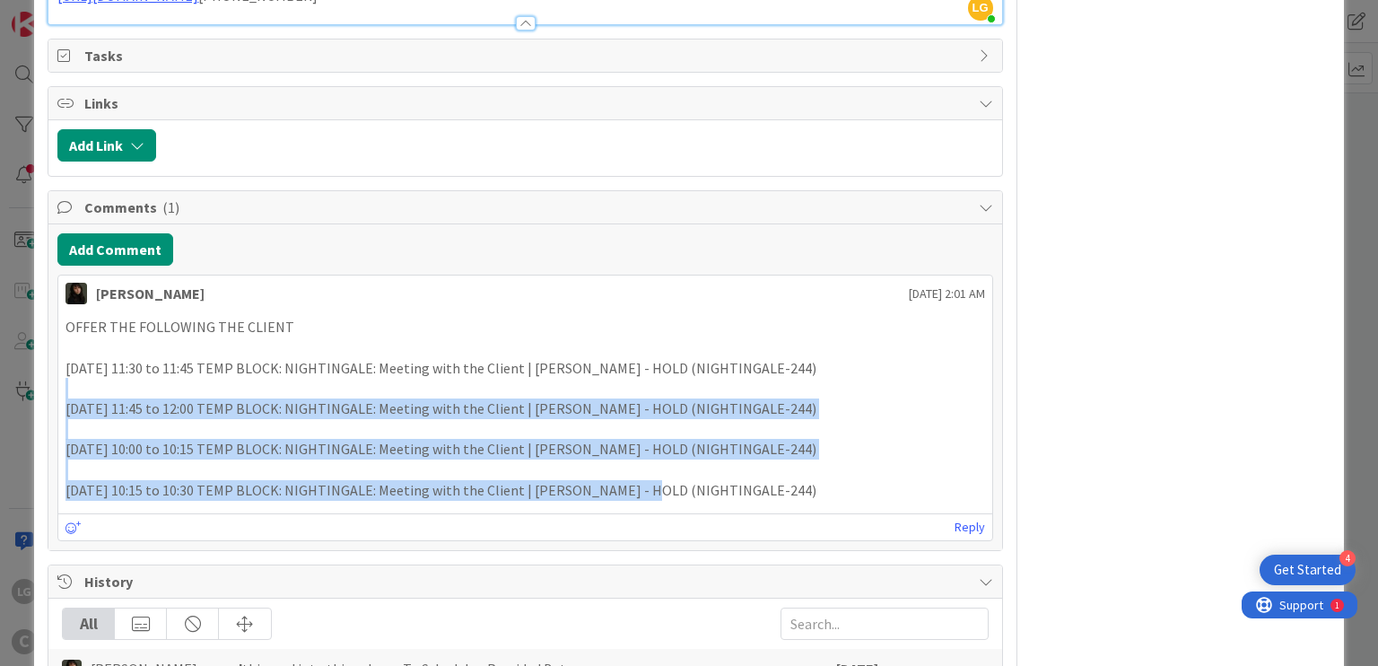
drag, startPoint x: 615, startPoint y: 358, endPoint x: 615, endPoint y: 459, distance: 101.4
click at [615, 459] on div "OFFER THE FOLLOWING THE CLIENT [DATE] 11:30 to 11:45 TEMP BLOCK: NIGHTINGALE: M…" at bounding box center [524, 408] width 919 height 183
click at [615, 480] on p "[DATE] 10:15 to 10:30 TEMP BLOCK: NIGHTINGALE: Meeting with the Client | [PERSO…" at bounding box center [524, 490] width 919 height 21
drag, startPoint x: 615, startPoint y: 459, endPoint x: 583, endPoint y: 336, distance: 127.1
click at [584, 337] on div "OFFER THE FOLLOWING THE CLIENT [DATE] 11:30 to 11:45 TEMP BLOCK: NIGHTINGALE: M…" at bounding box center [524, 408] width 919 height 183
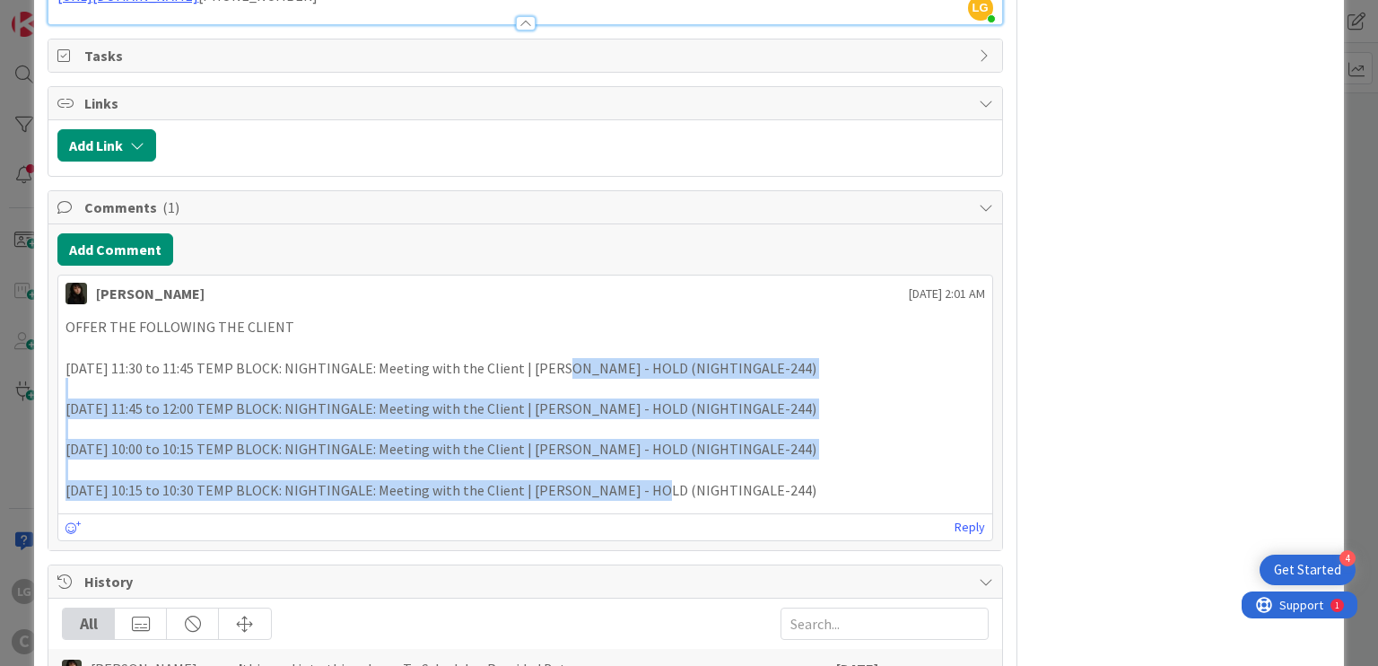
click at [583, 358] on p "[DATE] 11:30 to 11:45 TEMP BLOCK: NIGHTINGALE: Meeting with the Client | [PERSO…" at bounding box center [524, 368] width 919 height 21
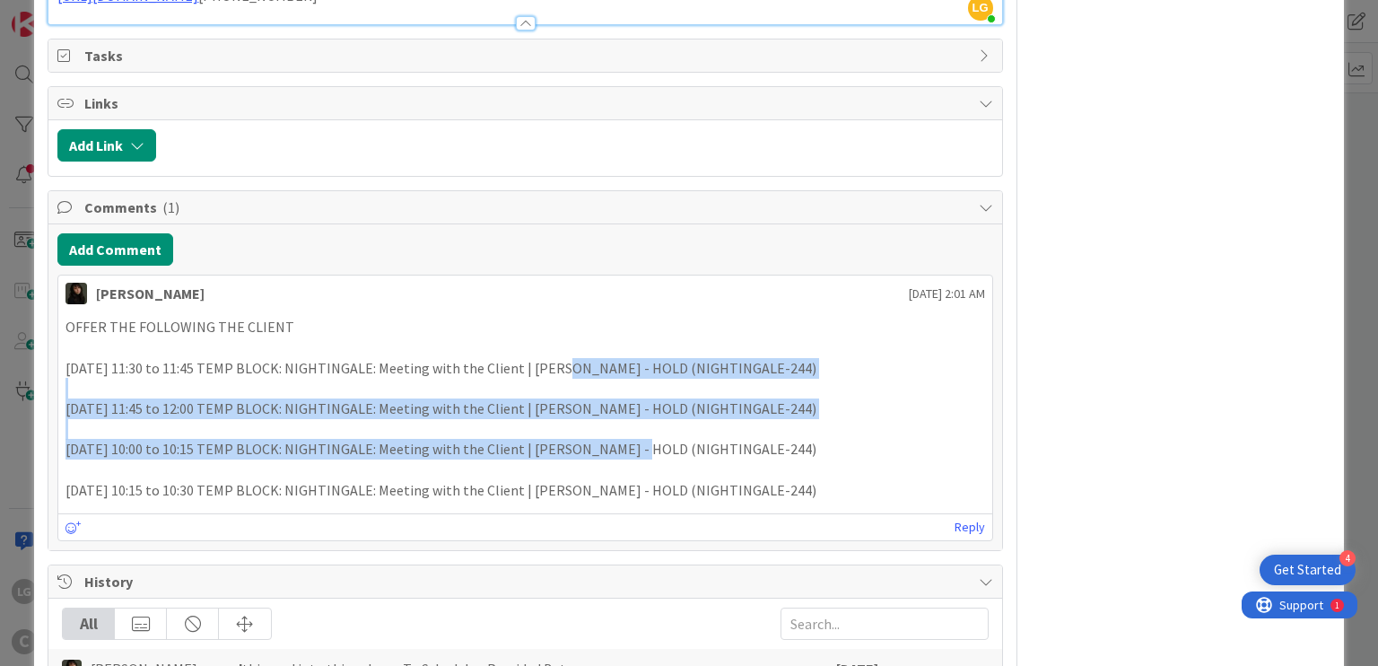
drag, startPoint x: 583, startPoint y: 336, endPoint x: 582, endPoint y: 430, distance: 93.3
click at [582, 430] on div "OFFER THE FOLLOWING THE CLIENT [DATE] 11:30 to 11:45 TEMP BLOCK: NIGHTINGALE: M…" at bounding box center [524, 408] width 919 height 183
click at [581, 439] on p "[DATE] 10:00 to 10:15 TEMP BLOCK: NIGHTINGALE: Meeting with the Client | [PERSO…" at bounding box center [524, 449] width 919 height 21
drag, startPoint x: 581, startPoint y: 430, endPoint x: 461, endPoint y: 348, distance: 145.3
click at [461, 348] on div "OFFER THE FOLLOWING THE CLIENT [DATE] 11:30 to 11:45 TEMP BLOCK: NIGHTINGALE: M…" at bounding box center [524, 408] width 919 height 183
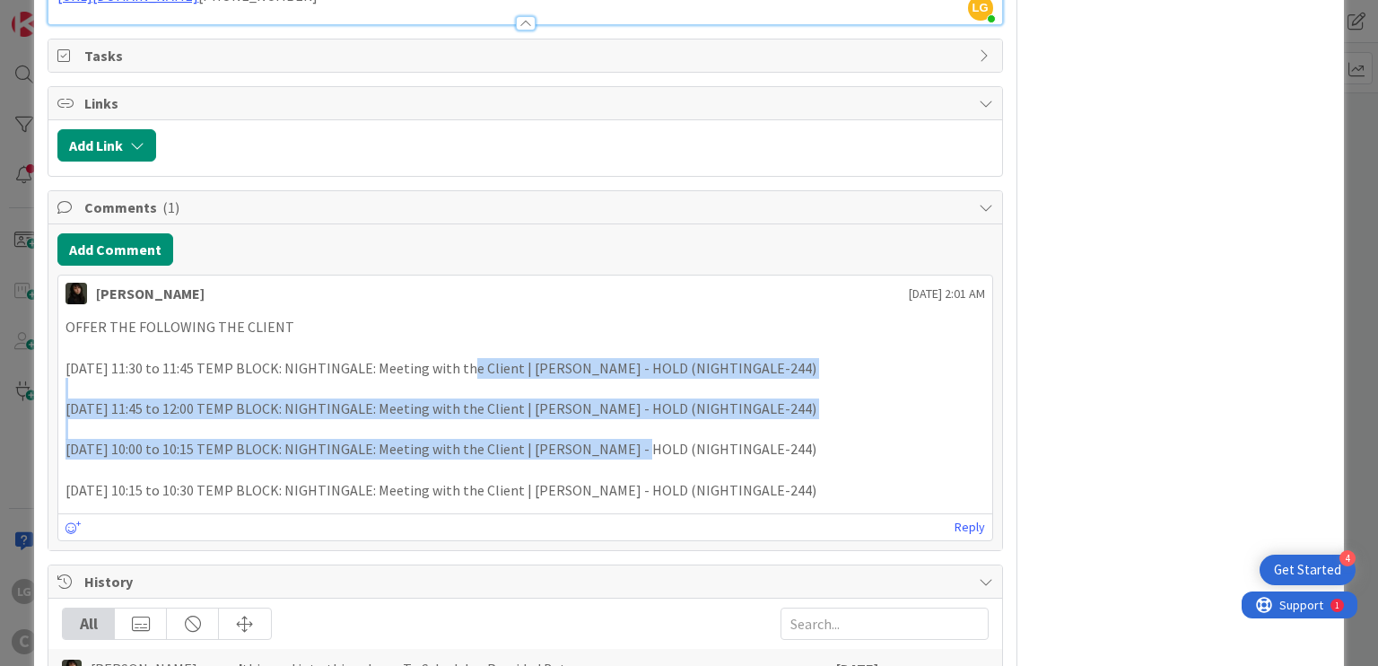
click at [461, 358] on p "[DATE] 11:30 to 11:45 TEMP BLOCK: NIGHTINGALE: Meeting with the Client | [PERSO…" at bounding box center [524, 368] width 919 height 21
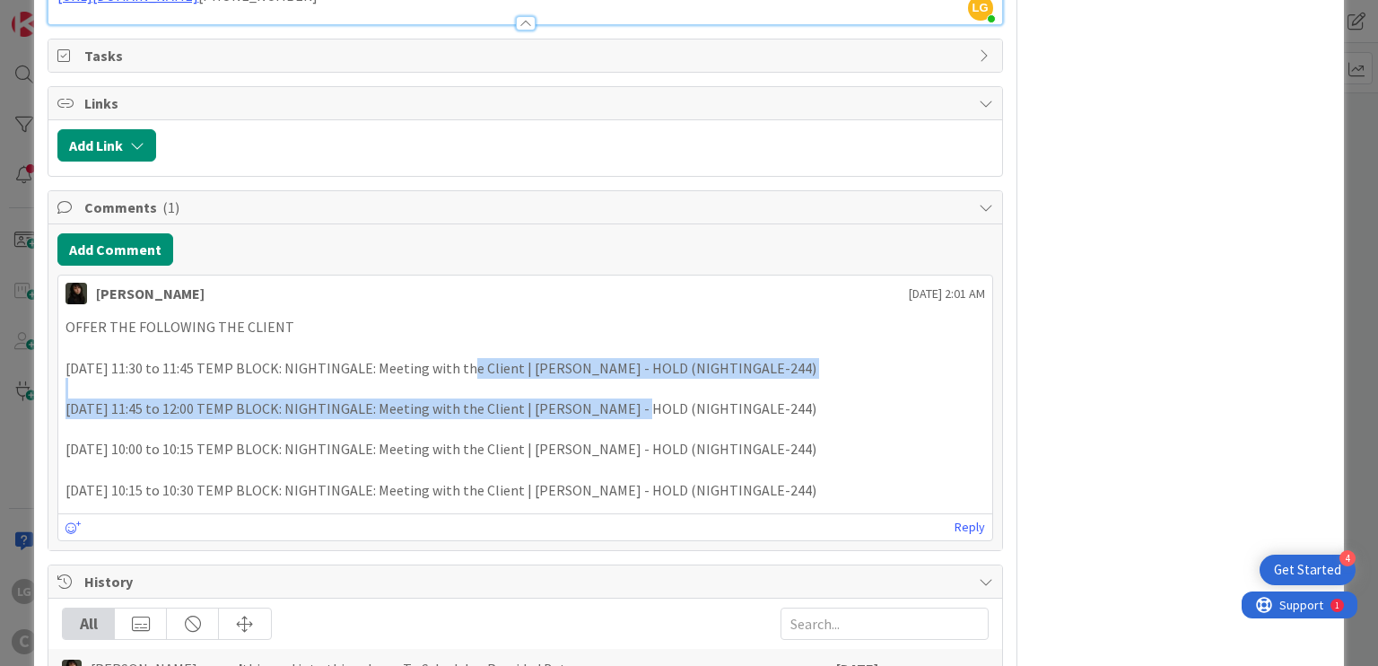
drag, startPoint x: 461, startPoint y: 348, endPoint x: 754, endPoint y: 475, distance: 319.8
click at [753, 475] on div "OFFER THE FOLLOWING THE CLIENT [DATE] 11:30 to 11:45 TEMP BLOCK: NIGHTINGALE: M…" at bounding box center [524, 408] width 919 height 183
click at [755, 480] on p "[DATE] 10:15 to 10:30 TEMP BLOCK: NIGHTINGALE: Meeting with the Client | [PERSO…" at bounding box center [524, 490] width 919 height 21
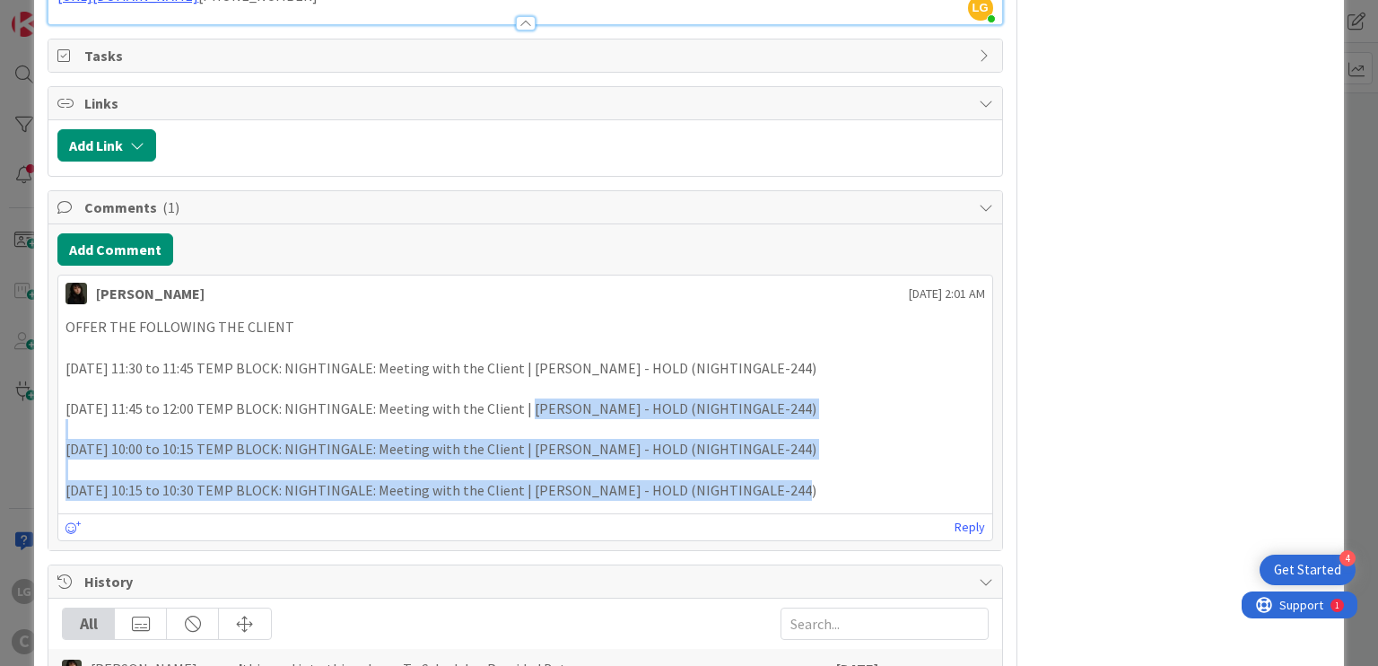
drag, startPoint x: 743, startPoint y: 466, endPoint x: 508, endPoint y: 372, distance: 252.9
click at [508, 372] on div "OFFER THE FOLLOWING THE CLIENT [DATE] 11:30 to 11:45 TEMP BLOCK: NIGHTINGALE: M…" at bounding box center [524, 408] width 919 height 183
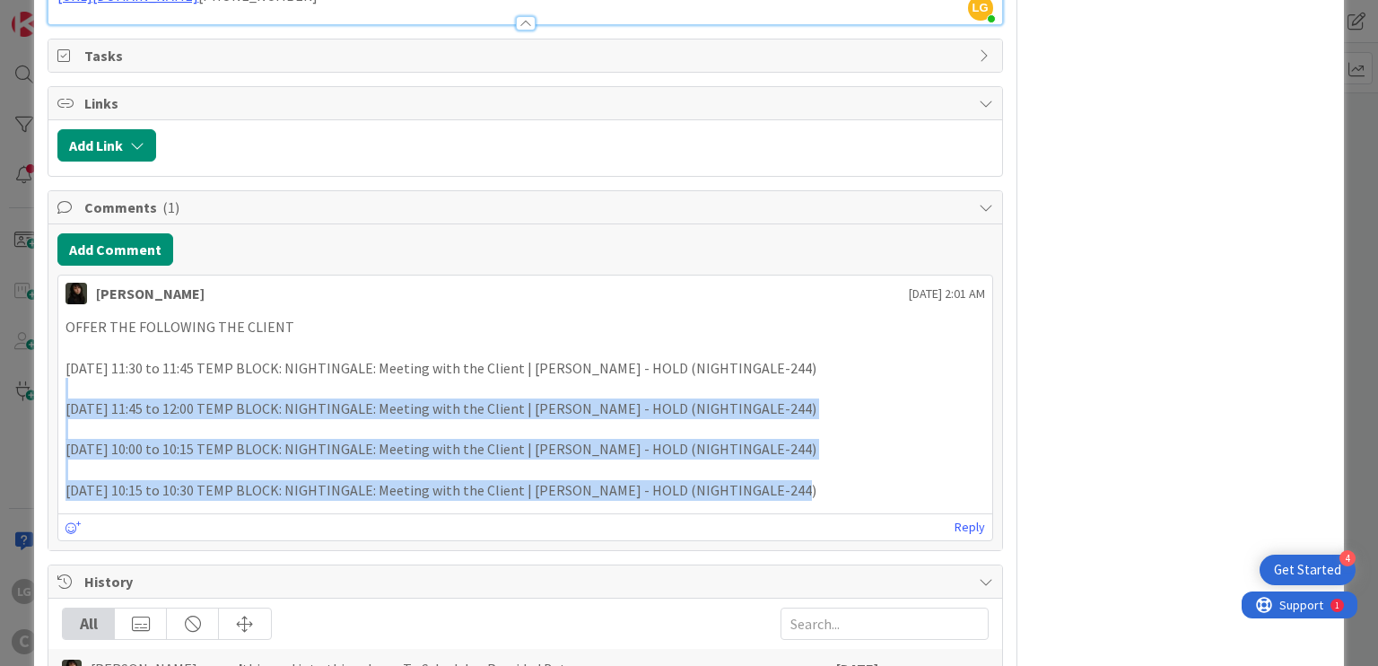
click at [507, 378] on p at bounding box center [524, 388] width 919 height 21
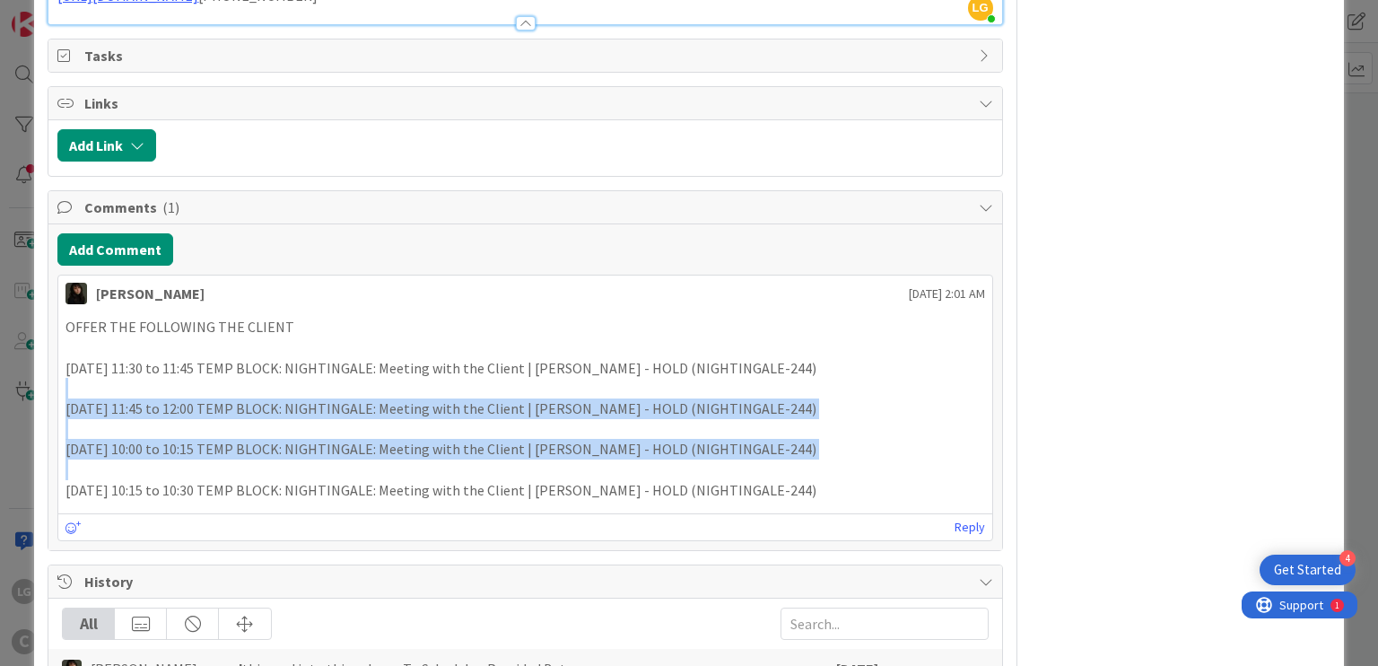
drag, startPoint x: 506, startPoint y: 372, endPoint x: 623, endPoint y: 451, distance: 141.6
click at [623, 451] on div "OFFER THE FOLLOWING THE CLIENT [DATE] 11:30 to 11:45 TEMP BLOCK: NIGHTINGALE: M…" at bounding box center [524, 408] width 919 height 183
click at [623, 459] on p at bounding box center [524, 469] width 919 height 21
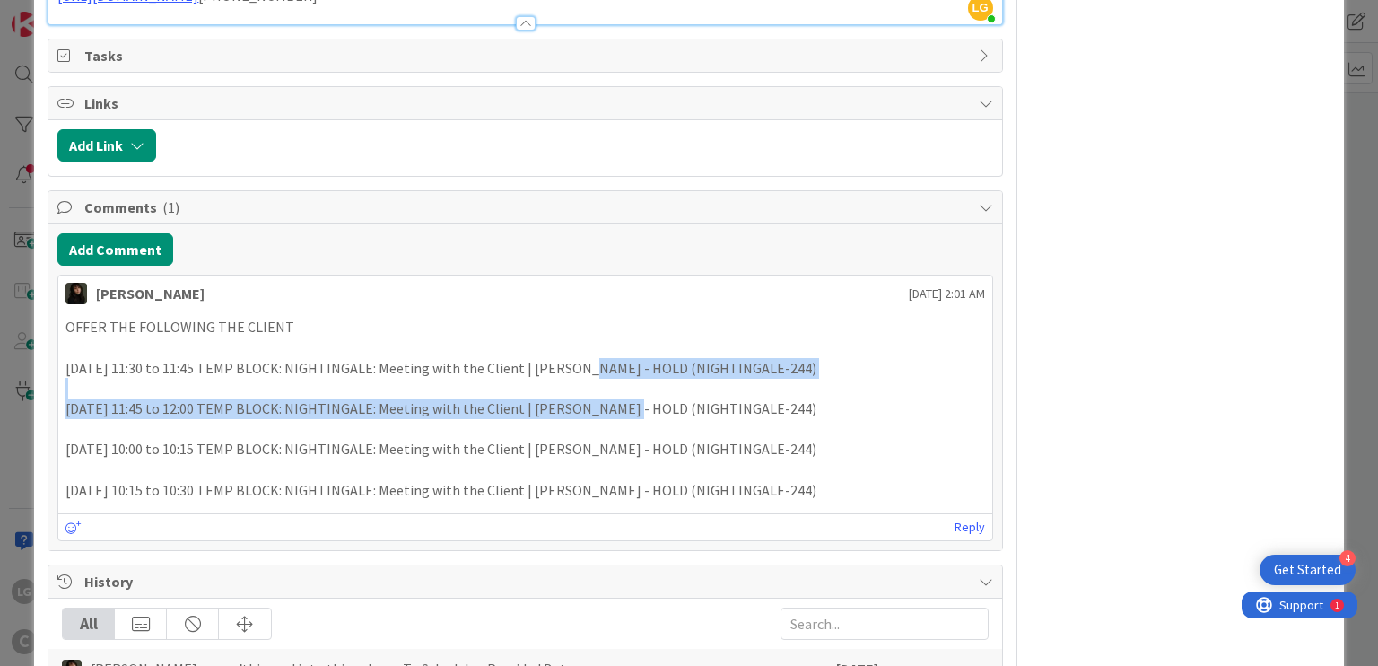
drag, startPoint x: 562, startPoint y: 341, endPoint x: 601, endPoint y: 390, distance: 63.2
click at [601, 390] on div "OFFER THE FOLLOWING THE CLIENT [DATE] 11:30 to 11:45 TEMP BLOCK: NIGHTINGALE: M…" at bounding box center [524, 408] width 919 height 183
click at [601, 398] on p "[DATE] 11:45 to 12:00 TEMP BLOCK: NIGHTINGALE: Meeting with the Client | [PERSO…" at bounding box center [524, 408] width 919 height 21
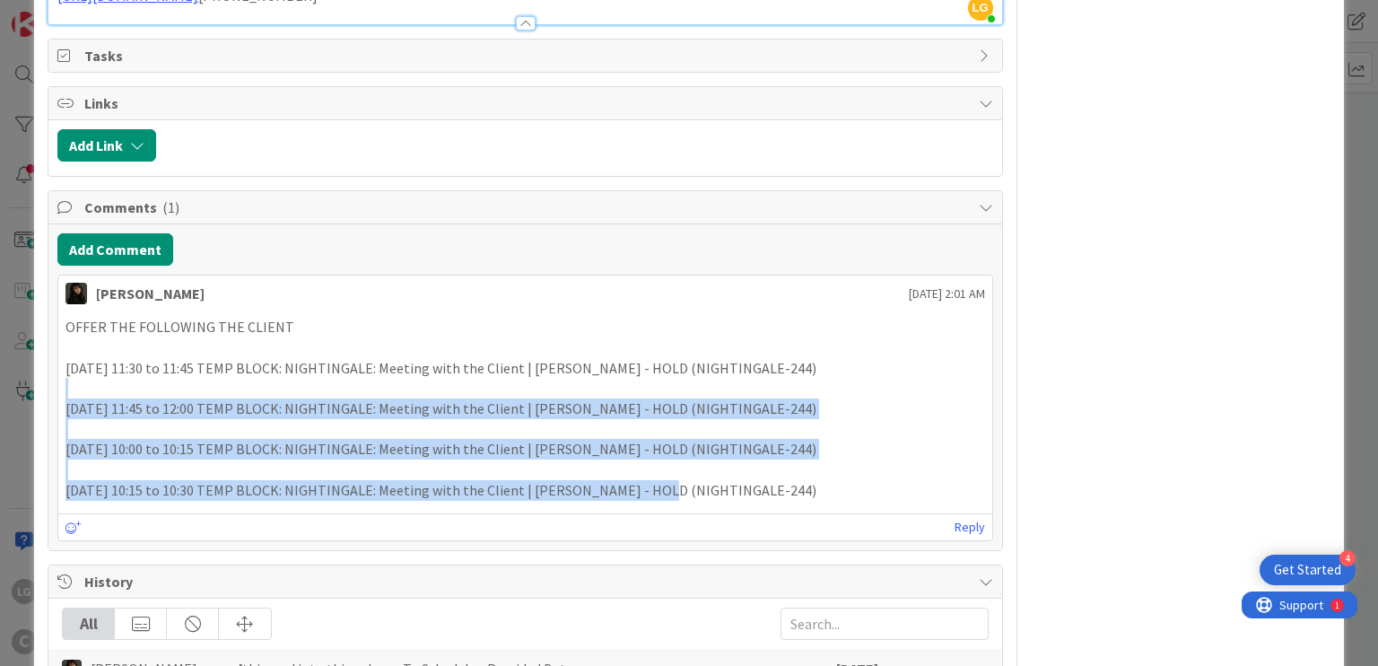
drag, startPoint x: 501, startPoint y: 371, endPoint x: 623, endPoint y: 461, distance: 151.4
click at [623, 461] on div "OFFER THE FOLLOWING THE CLIENT [DATE] 11:30 to 11:45 TEMP BLOCK: NIGHTINGALE: M…" at bounding box center [524, 408] width 919 height 183
click at [623, 480] on p "[DATE] 10:15 to 10:30 TEMP BLOCK: NIGHTINGALE: Meeting with the Client | [PERSO…" at bounding box center [524, 490] width 919 height 21
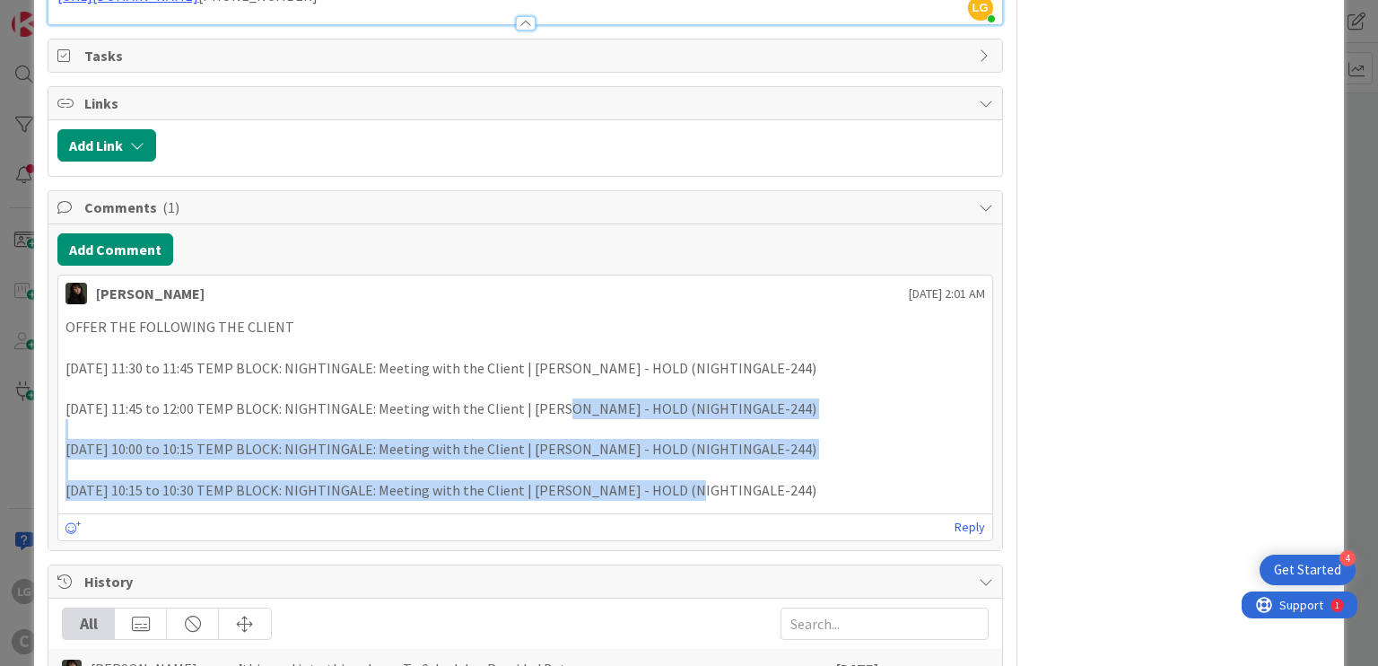
drag, startPoint x: 623, startPoint y: 461, endPoint x: 558, endPoint y: 381, distance: 103.3
click at [558, 381] on div "OFFER THE FOLLOWING THE CLIENT [DATE] 11:30 to 11:45 TEMP BLOCK: NIGHTINGALE: M…" at bounding box center [524, 408] width 919 height 183
click at [557, 398] on p "[DATE] 11:45 to 12:00 TEMP BLOCK: NIGHTINGALE: Meeting with the Client | [PERSO…" at bounding box center [524, 408] width 919 height 21
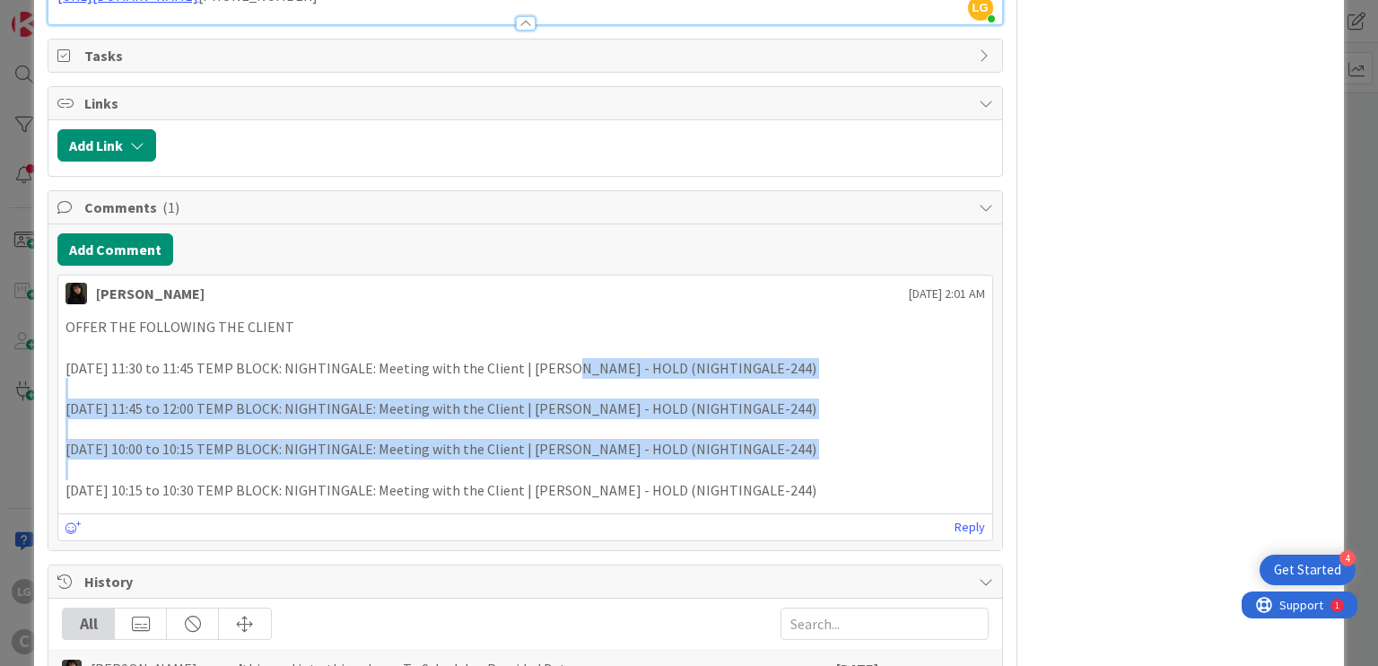
drag, startPoint x: 548, startPoint y: 353, endPoint x: 609, endPoint y: 448, distance: 112.2
click at [609, 448] on div "OFFER THE FOLLOWING THE CLIENT [DATE] 11:30 to 11:45 TEMP BLOCK: NIGHTINGALE: M…" at bounding box center [524, 408] width 919 height 183
click at [609, 459] on p at bounding box center [524, 469] width 919 height 21
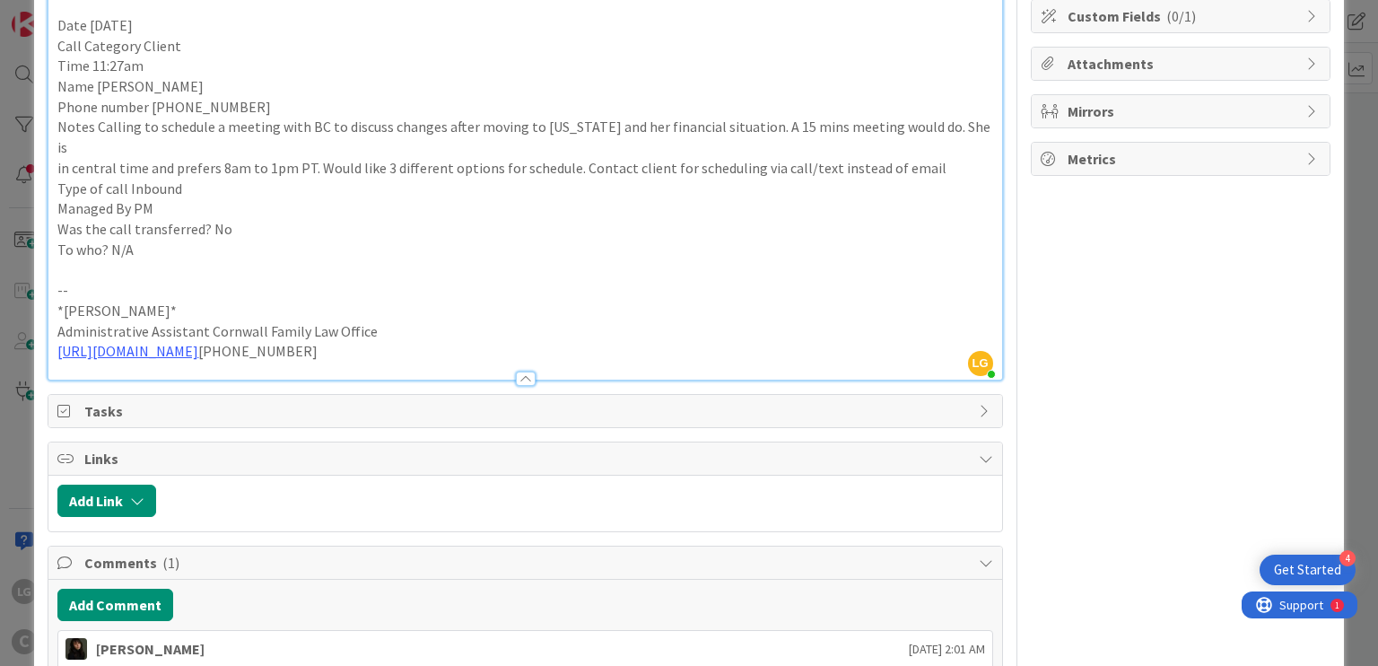
scroll to position [269, 0]
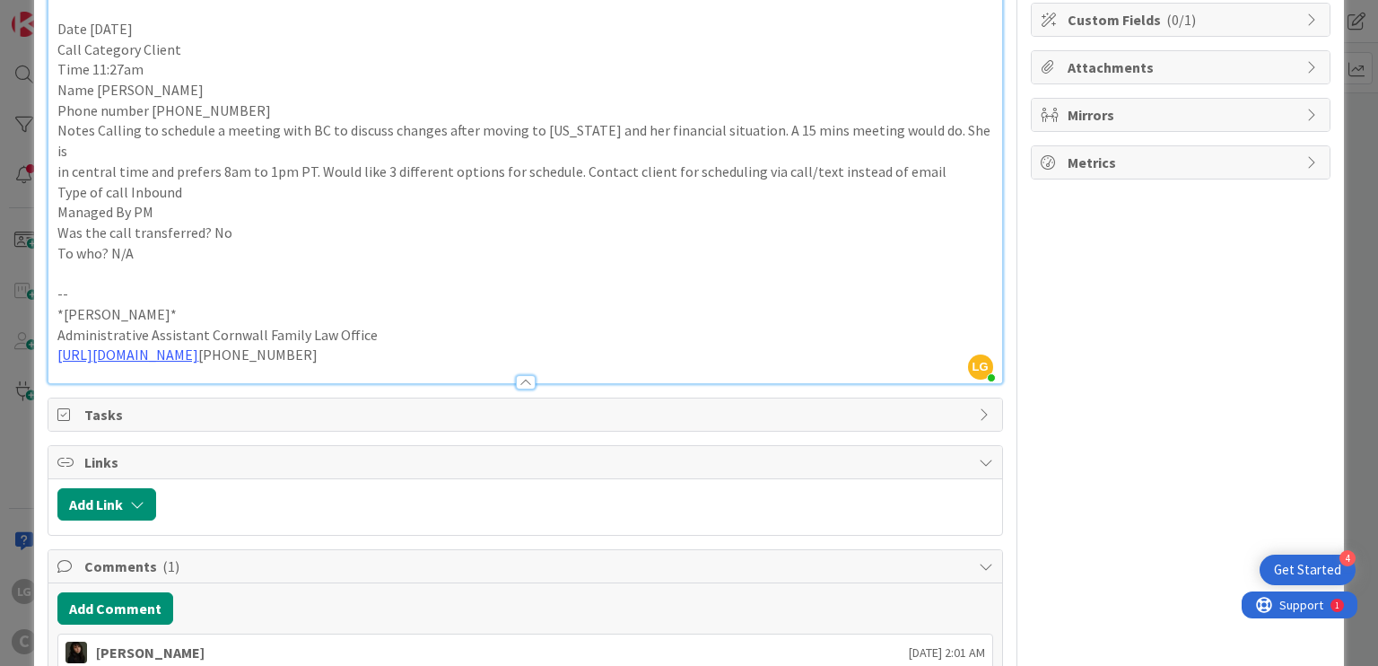
click at [614, 161] on p "in central time and prefers 8am to 1pm PT. Would like 3 different options for s…" at bounding box center [524, 171] width 935 height 21
drag, startPoint x: 614, startPoint y: 146, endPoint x: 709, endPoint y: 146, distance: 95.1
click at [709, 161] on p "in central time and prefers 8am to 1pm PT. Would like 3 different options for s…" at bounding box center [524, 171] width 935 height 21
drag, startPoint x: 709, startPoint y: 146, endPoint x: 481, endPoint y: 146, distance: 227.8
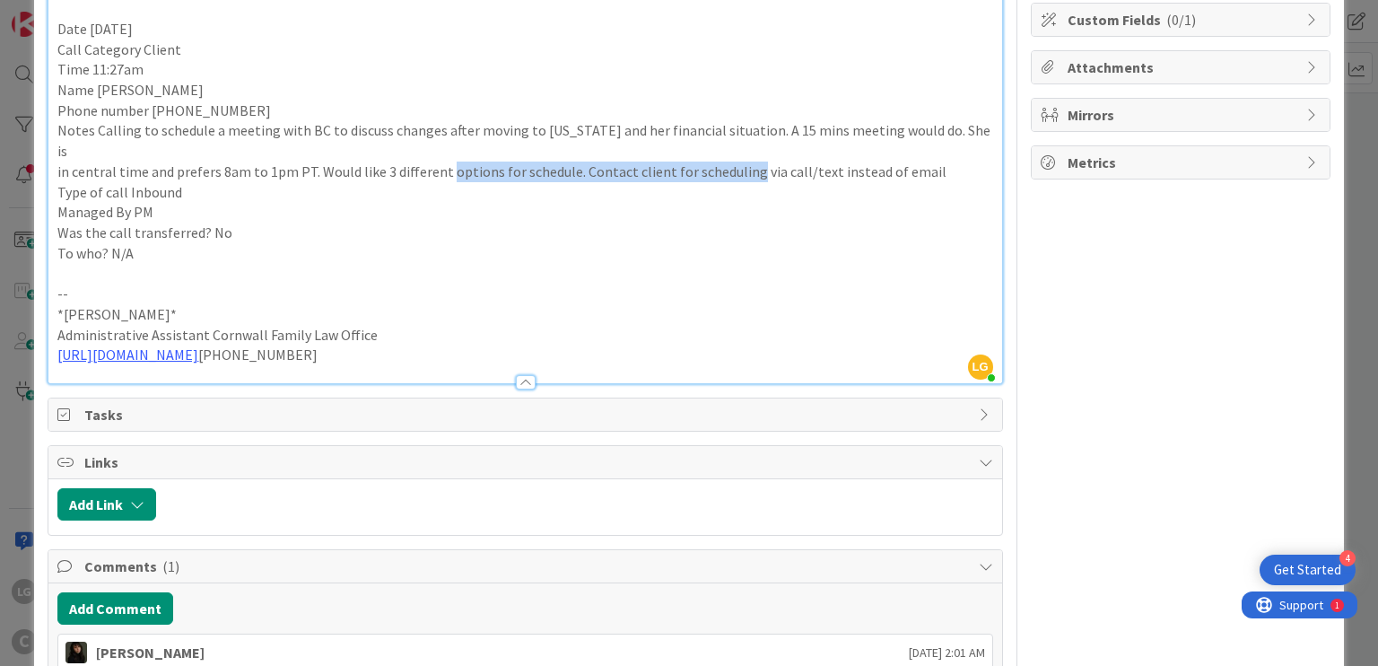
click at [481, 161] on p "in central time and prefers 8am to 1pm PT. Would like 3 different options for s…" at bounding box center [524, 171] width 935 height 21
drag, startPoint x: 481, startPoint y: 146, endPoint x: 874, endPoint y: 146, distance: 392.9
click at [874, 161] on p "in central time and prefers 8am to 1pm PT. Would like 3 different options for s…" at bounding box center [524, 171] width 935 height 21
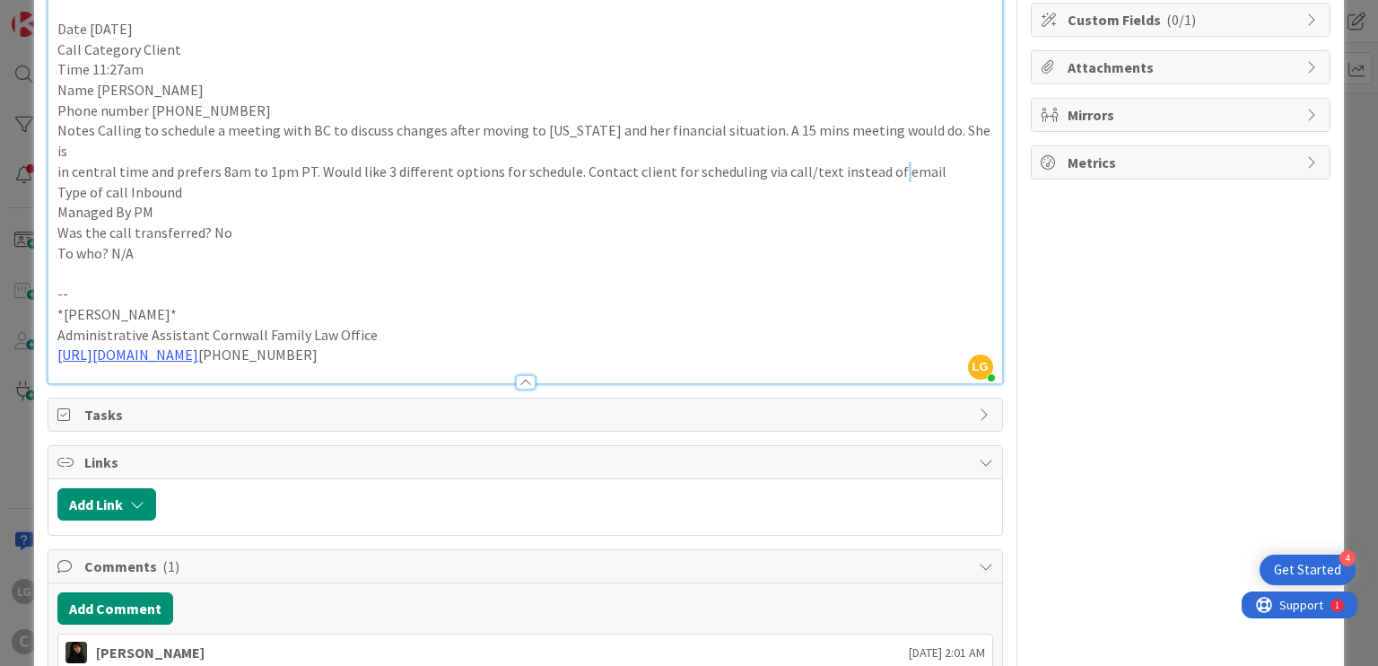
click at [874, 161] on p "in central time and prefers 8am to 1pm PT. Would like 3 different options for s…" at bounding box center [524, 171] width 935 height 21
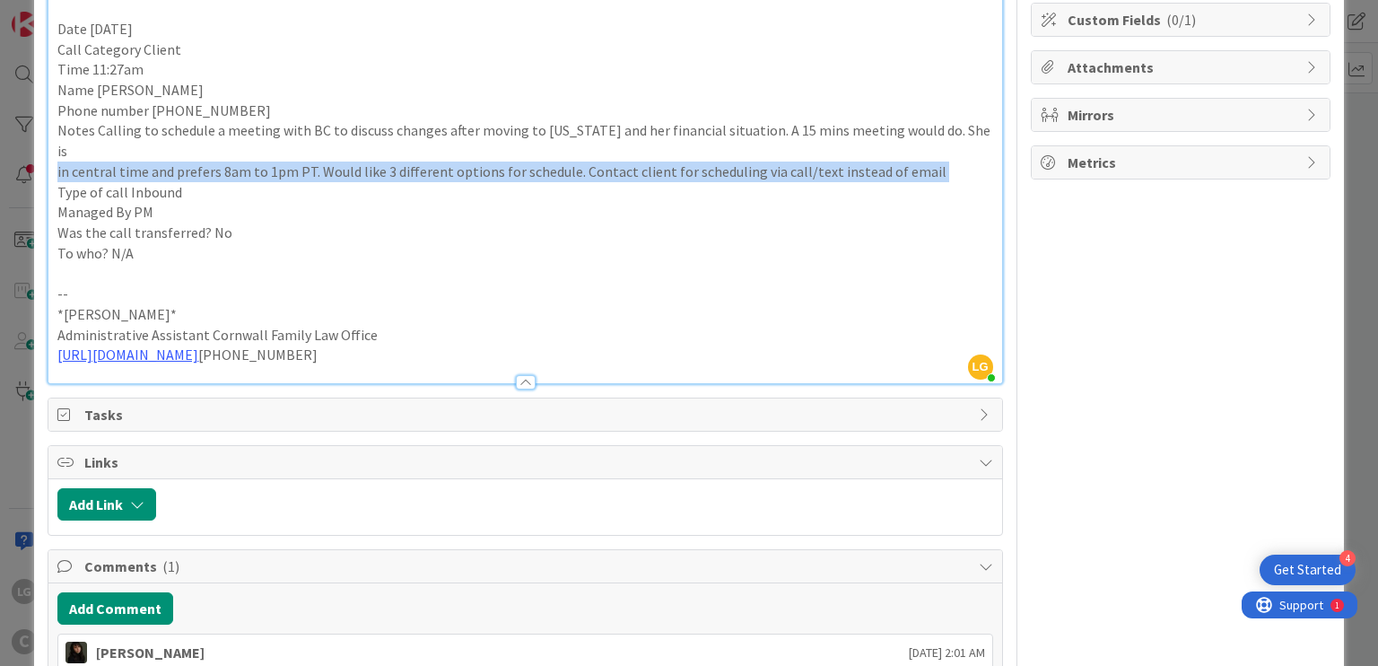
click at [874, 161] on p "in central time and prefers 8am to 1pm PT. Would like 3 different options for s…" at bounding box center [524, 171] width 935 height 21
click at [836, 161] on p "in central time and prefers 8am to 1pm PT. Would like 3 different options for s…" at bounding box center [524, 171] width 935 height 21
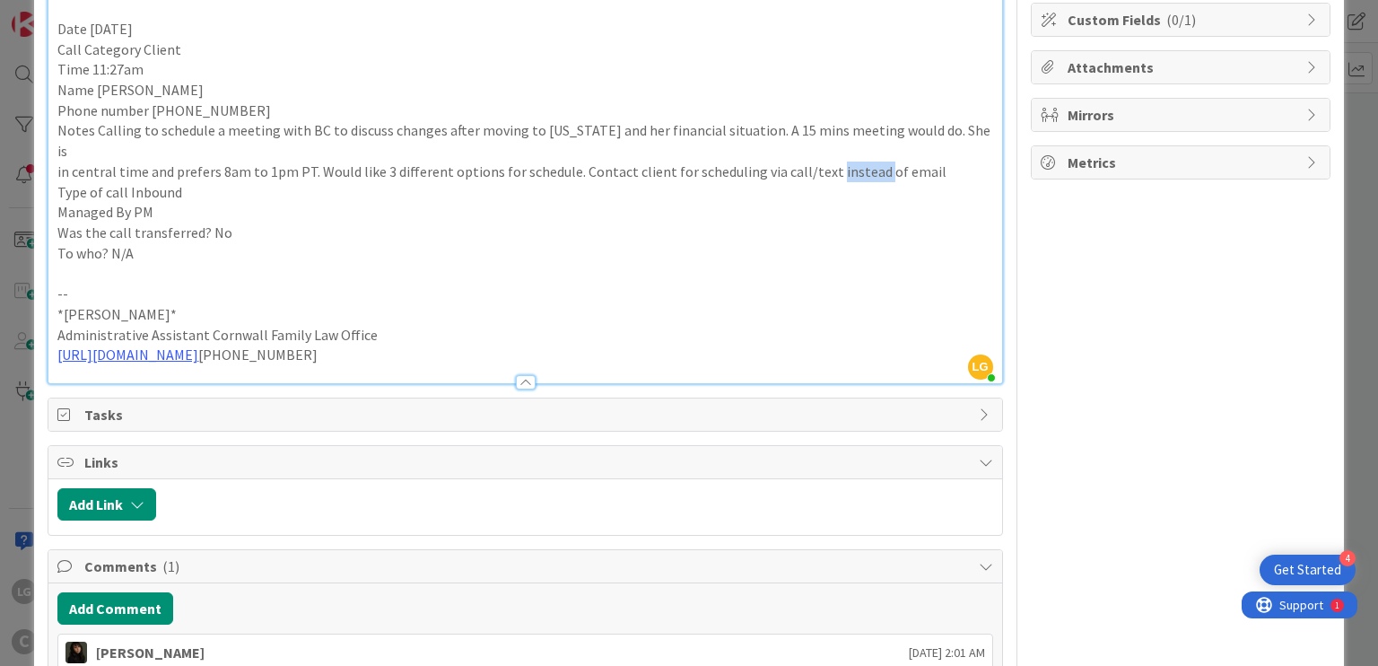
click at [836, 161] on p "in central time and prefers 8am to 1pm PT. Would like 3 different options for s…" at bounding box center [524, 171] width 935 height 21
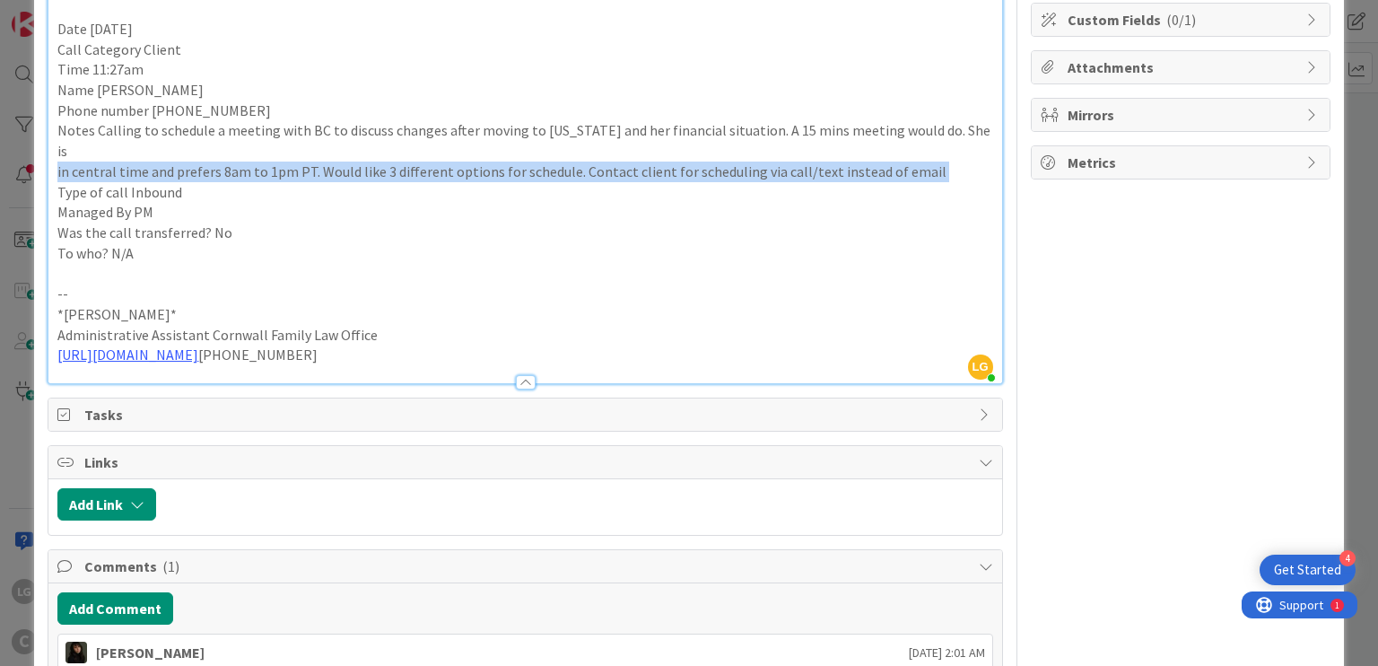
click at [836, 161] on p "in central time and prefers 8am to 1pm PT. Would like 3 different options for s…" at bounding box center [524, 171] width 935 height 21
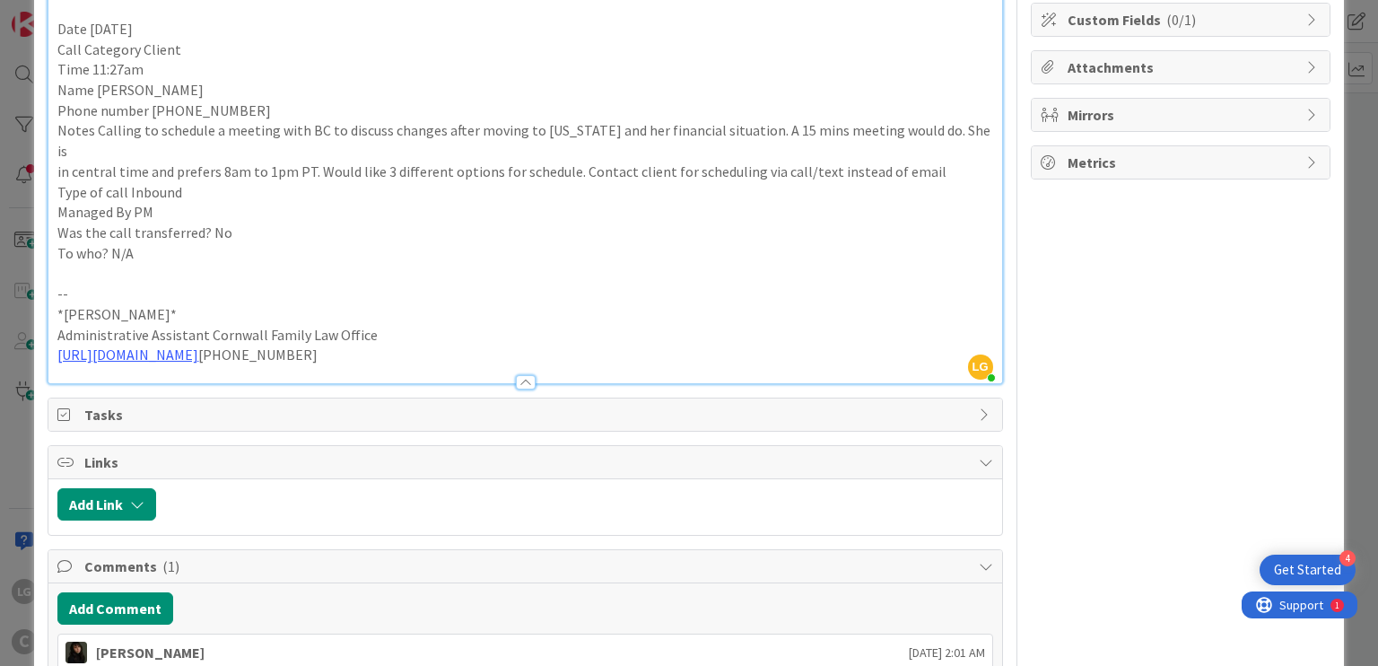
click at [827, 128] on p "Notes Calling to schedule a meeting with BC to discuss changes after moving to …" at bounding box center [524, 140] width 935 height 40
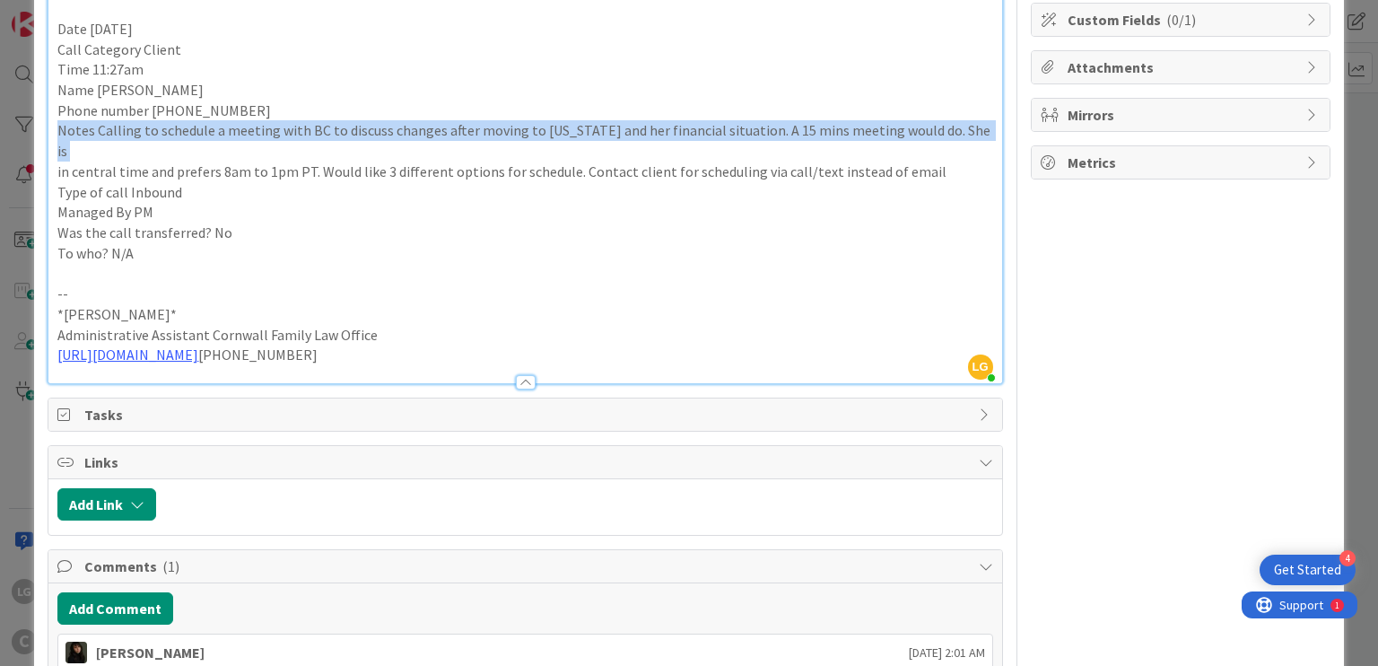
click at [827, 128] on p "Notes Calling to schedule a meeting with BC to discuss changes after moving to …" at bounding box center [524, 140] width 935 height 40
click at [807, 129] on p "Notes Calling to schedule a meeting with BC to discuss changes after moving to …" at bounding box center [524, 140] width 935 height 40
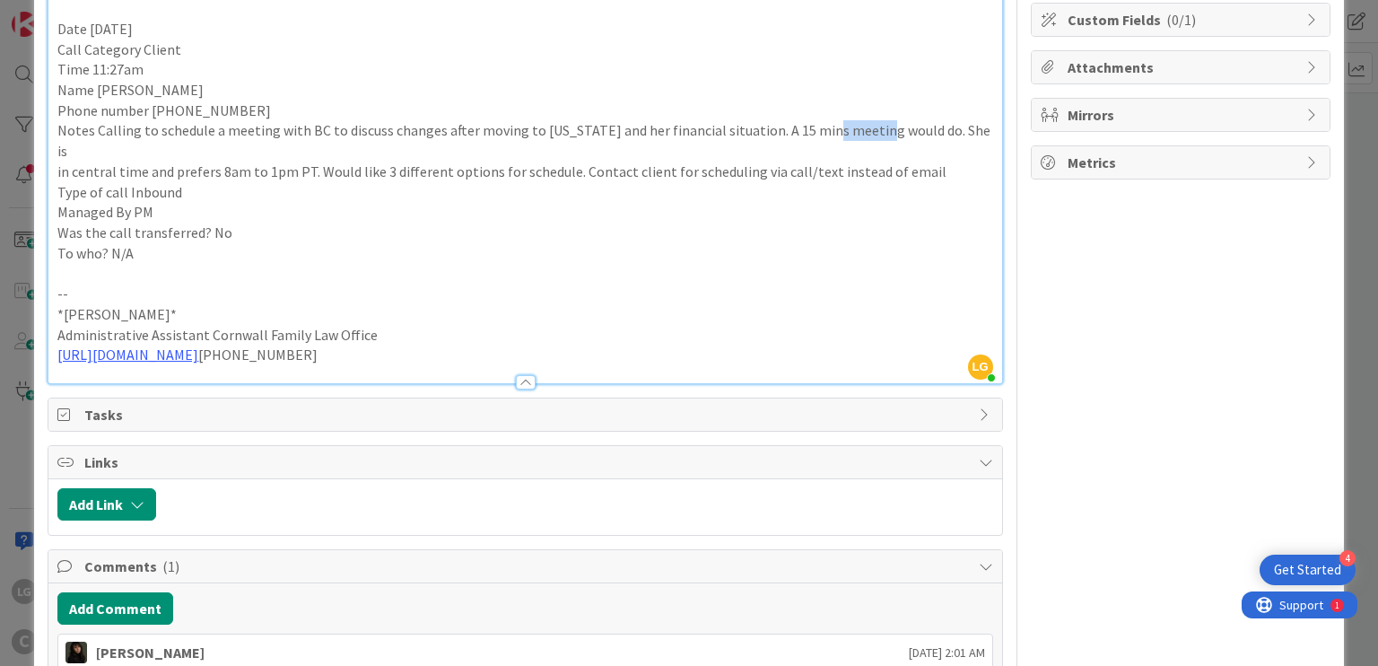
click at [807, 129] on p "Notes Calling to schedule a meeting with BC to discuss changes after moving to …" at bounding box center [524, 140] width 935 height 40
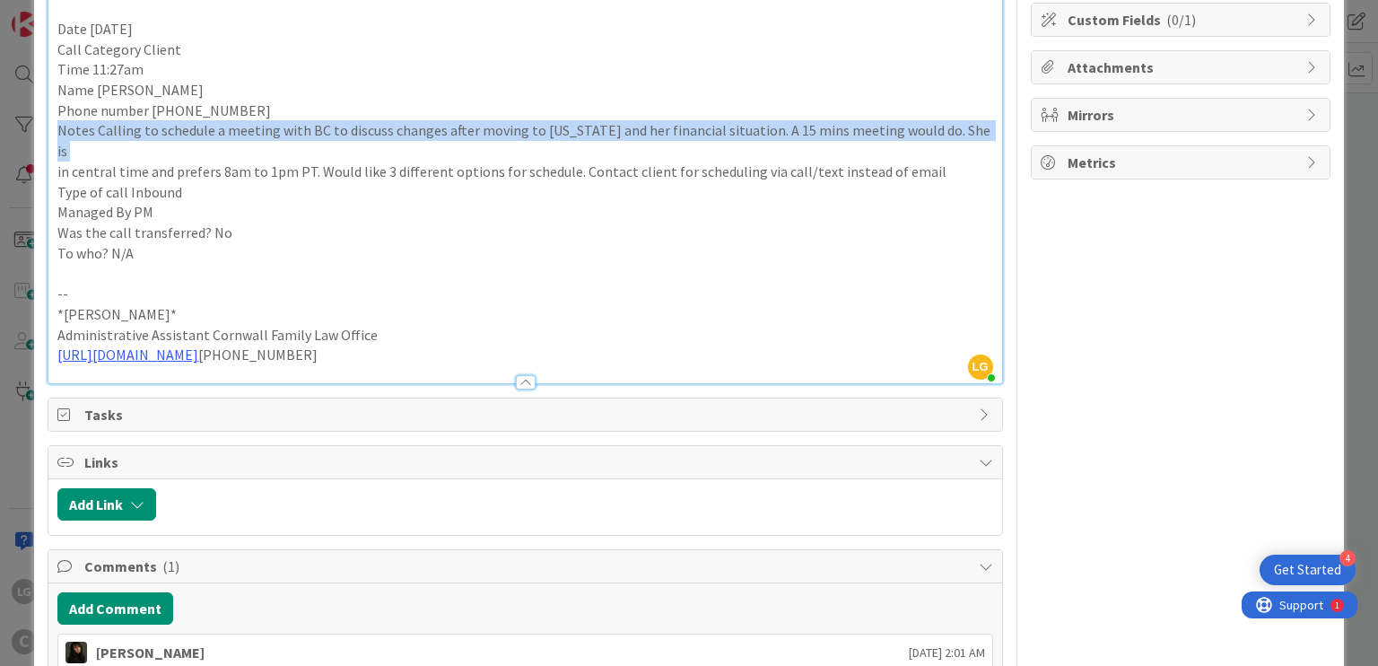
click at [807, 129] on p "Notes Calling to schedule a meeting with BC to discuss changes after moving to …" at bounding box center [524, 140] width 935 height 40
click at [818, 129] on p "Notes Calling to schedule a meeting with BC to discuss changes after moving to …" at bounding box center [524, 140] width 935 height 40
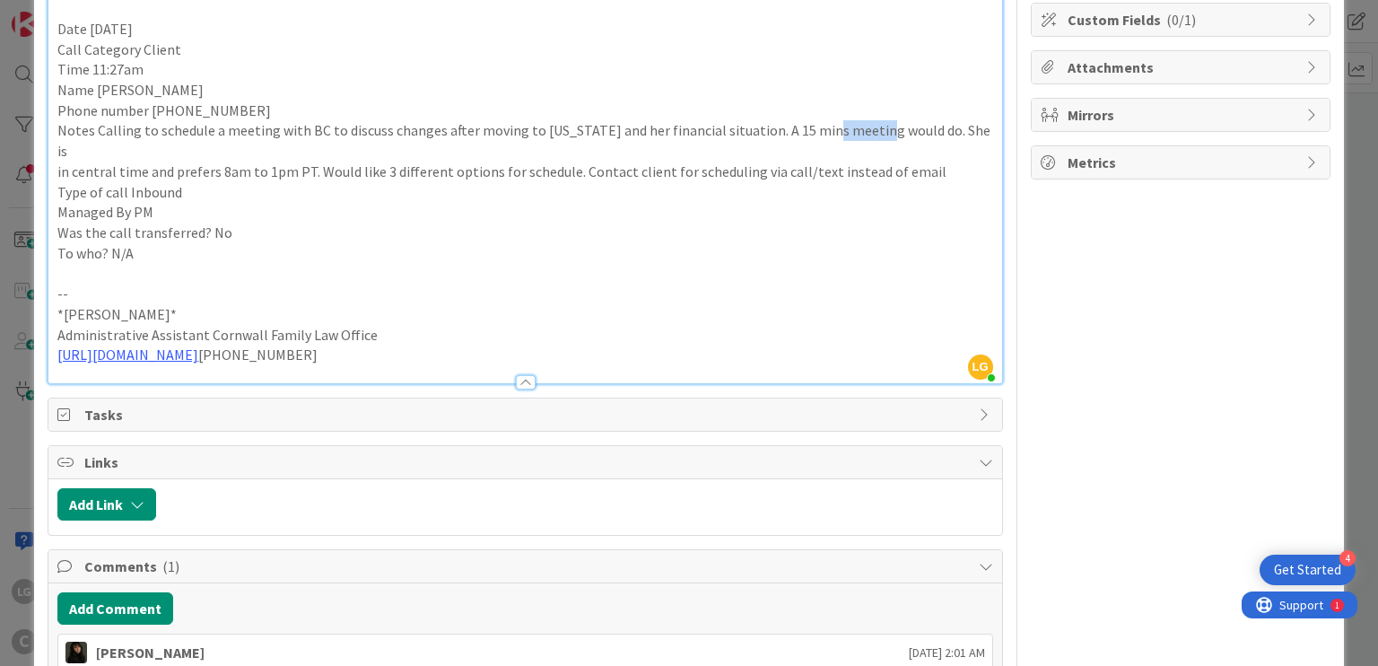
click at [818, 129] on p "Notes Calling to schedule a meeting with BC to discuss changes after moving to …" at bounding box center [524, 140] width 935 height 40
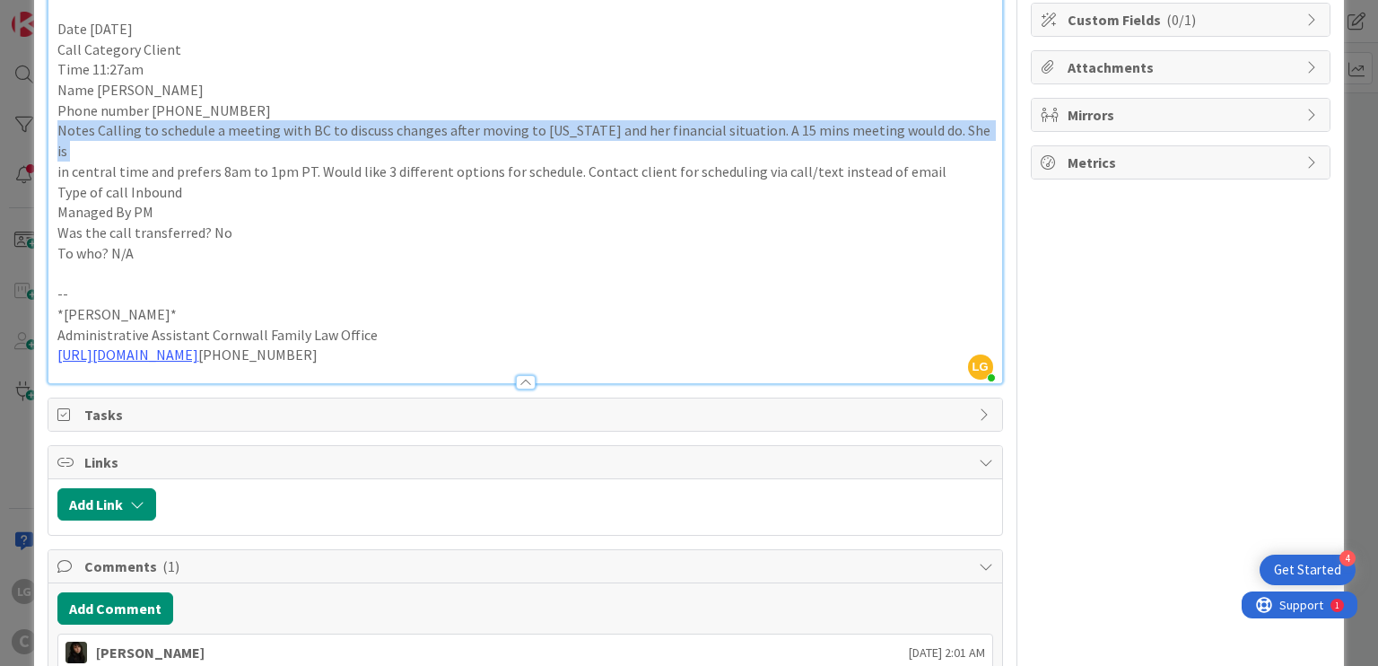
click at [818, 129] on p "Notes Calling to schedule a meeting with BC to discuss changes after moving to …" at bounding box center [524, 140] width 935 height 40
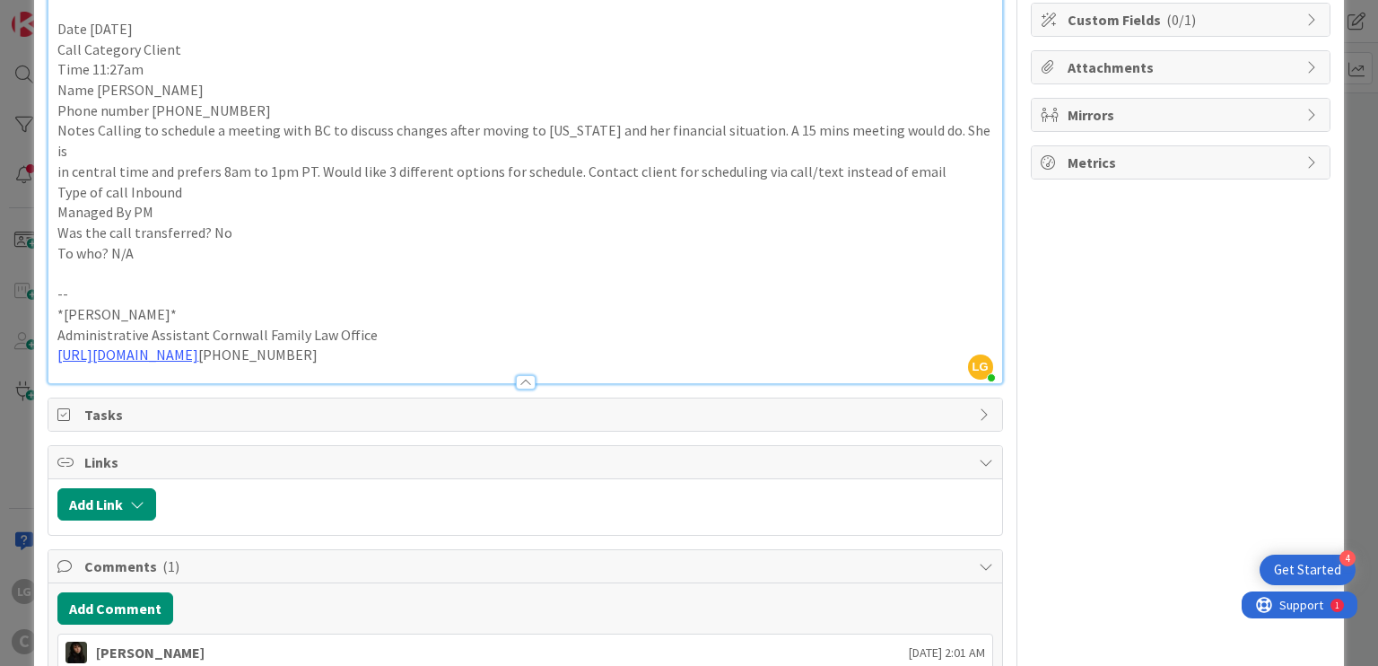
click at [810, 161] on p "in central time and prefers 8am to 1pm PT. Would like 3 different options for s…" at bounding box center [524, 171] width 935 height 21
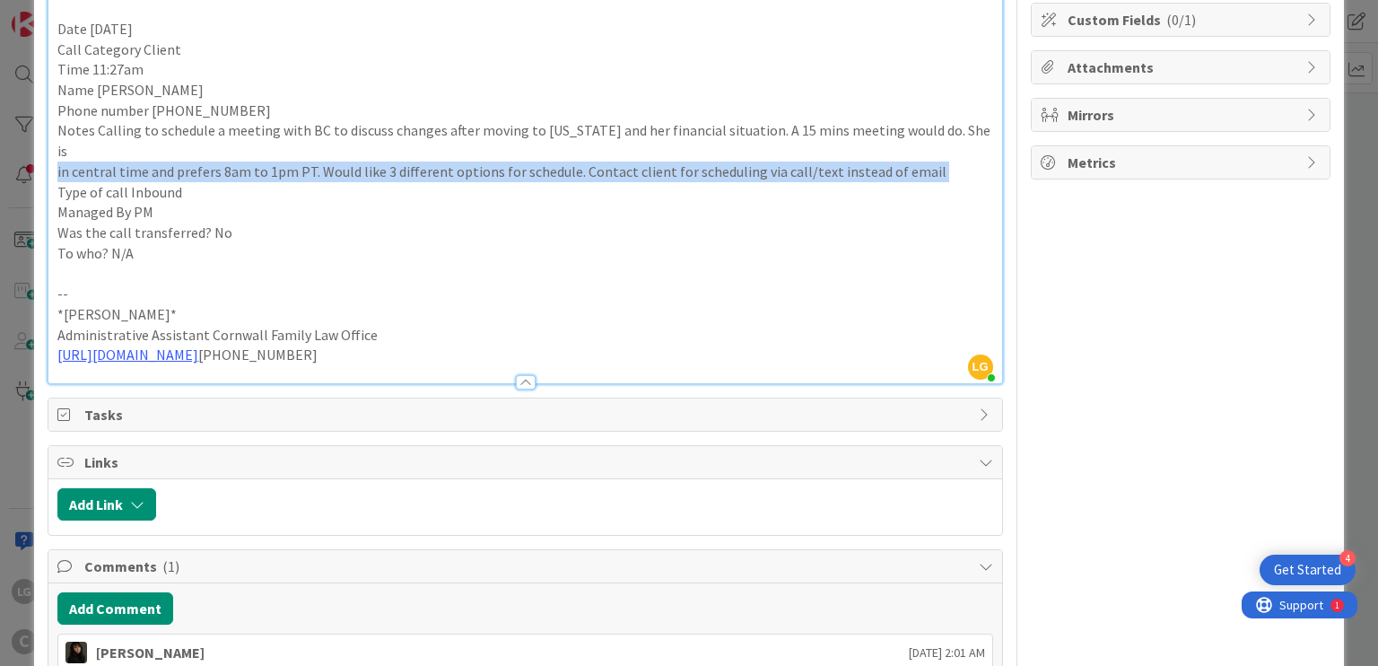
click at [810, 161] on p "in central time and prefers 8am to 1pm PT. Would like 3 different options for s…" at bounding box center [524, 171] width 935 height 21
click at [834, 161] on p "in central time and prefers 8am to 1pm PT. Would like 3 different options for s…" at bounding box center [524, 171] width 935 height 21
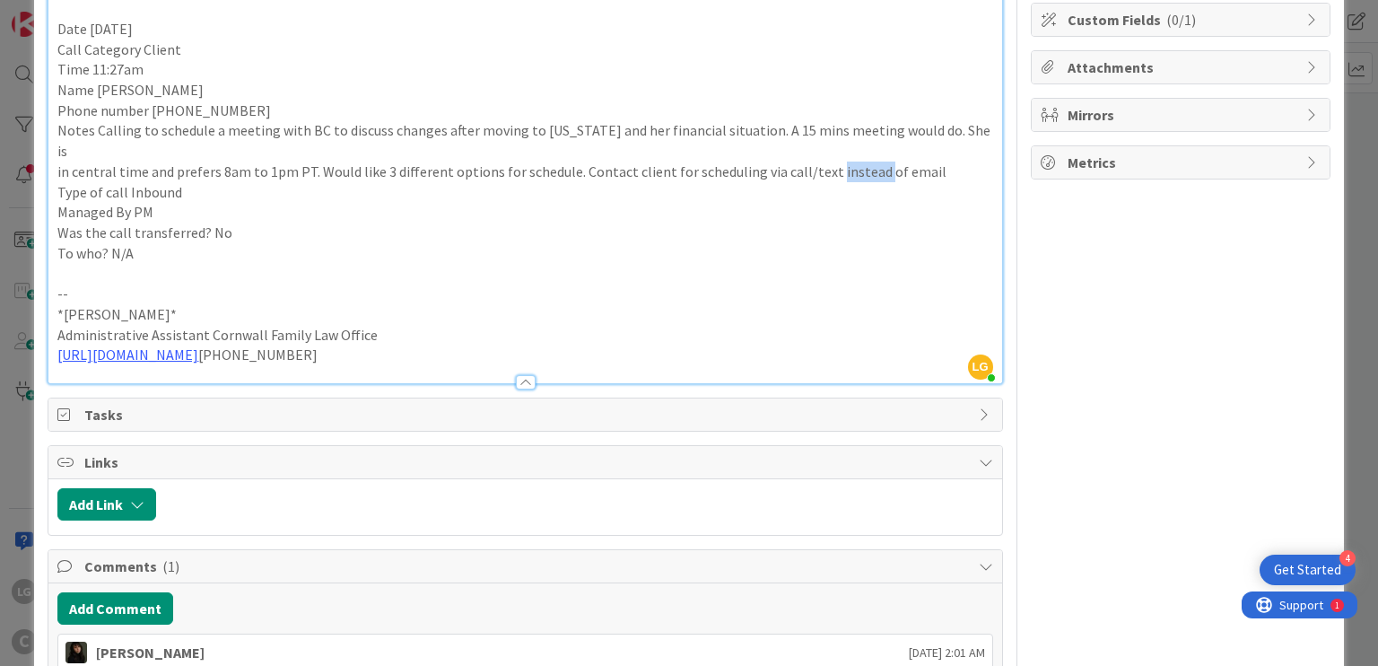
click at [834, 161] on p "in central time and prefers 8am to 1pm PT. Would like 3 different options for s…" at bounding box center [524, 171] width 935 height 21
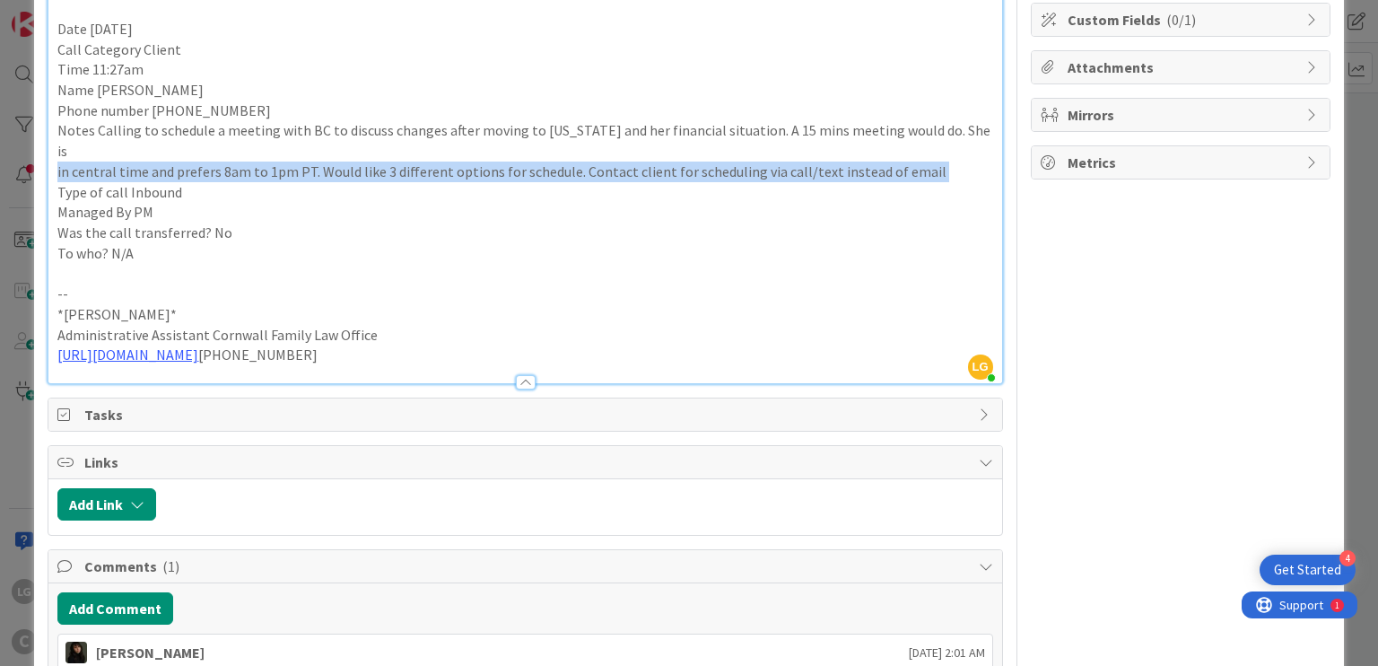
click at [834, 161] on p "in central time and prefers 8am to 1pm PT. Would like 3 different options for s…" at bounding box center [524, 171] width 935 height 21
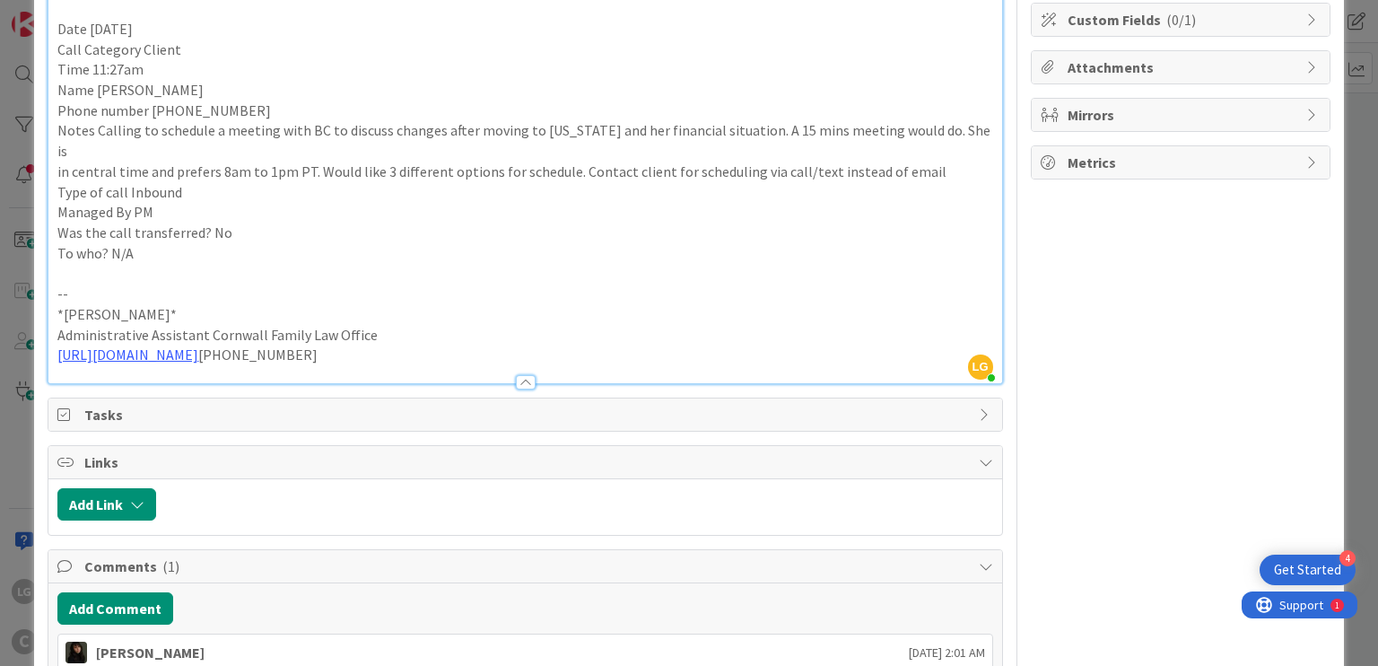
click at [844, 128] on p "Notes Calling to schedule a meeting with BC to discuss changes after moving to …" at bounding box center [524, 140] width 935 height 40
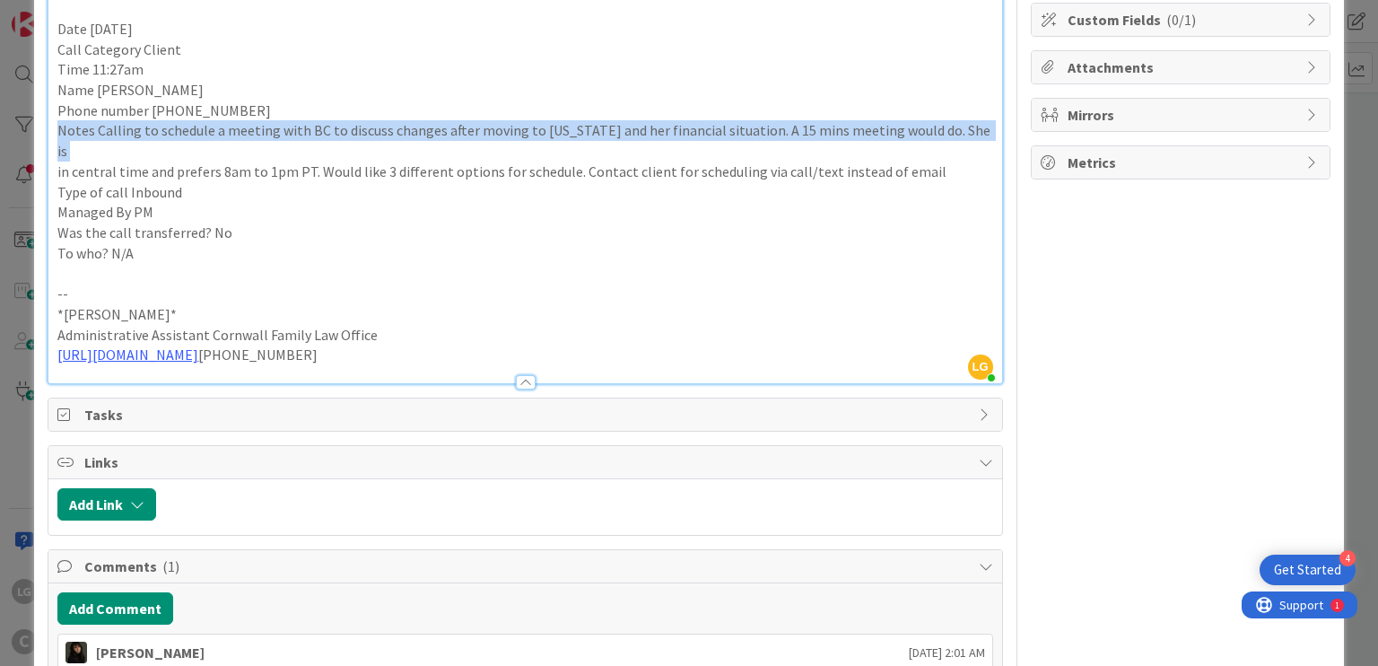
click at [844, 128] on p "Notes Calling to schedule a meeting with BC to discuss changes after moving to …" at bounding box center [524, 140] width 935 height 40
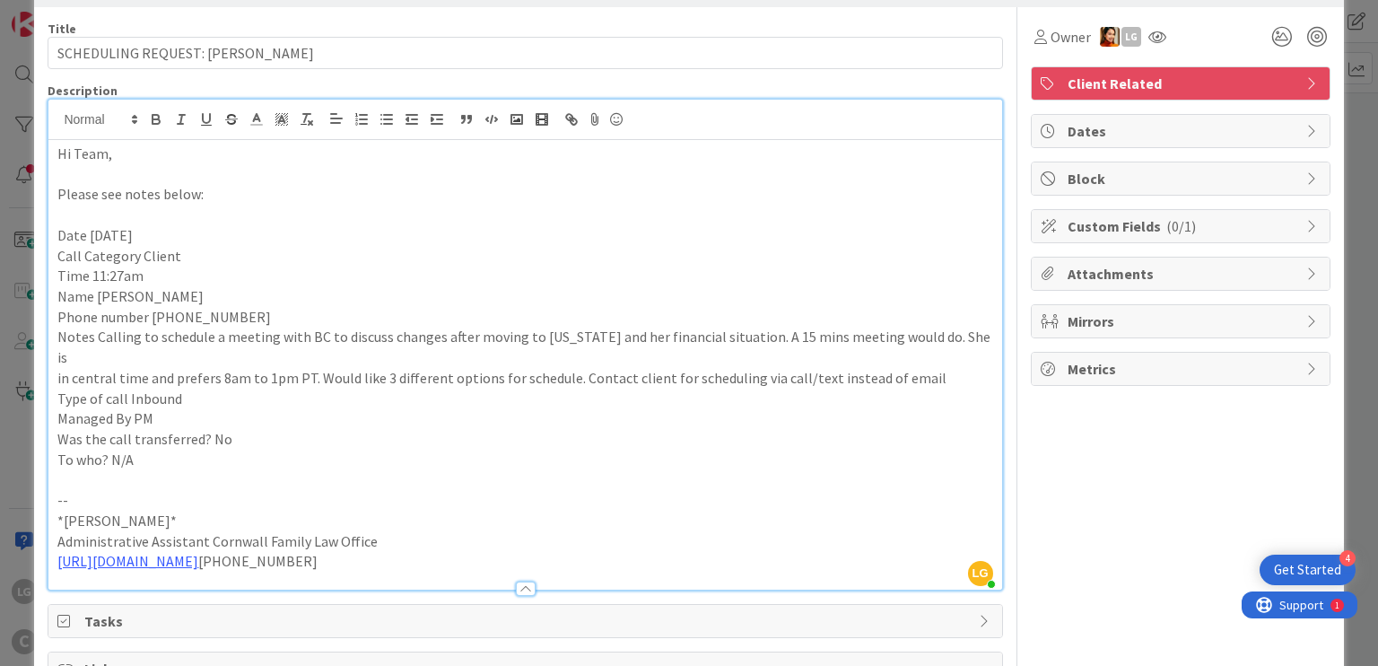
scroll to position [0, 0]
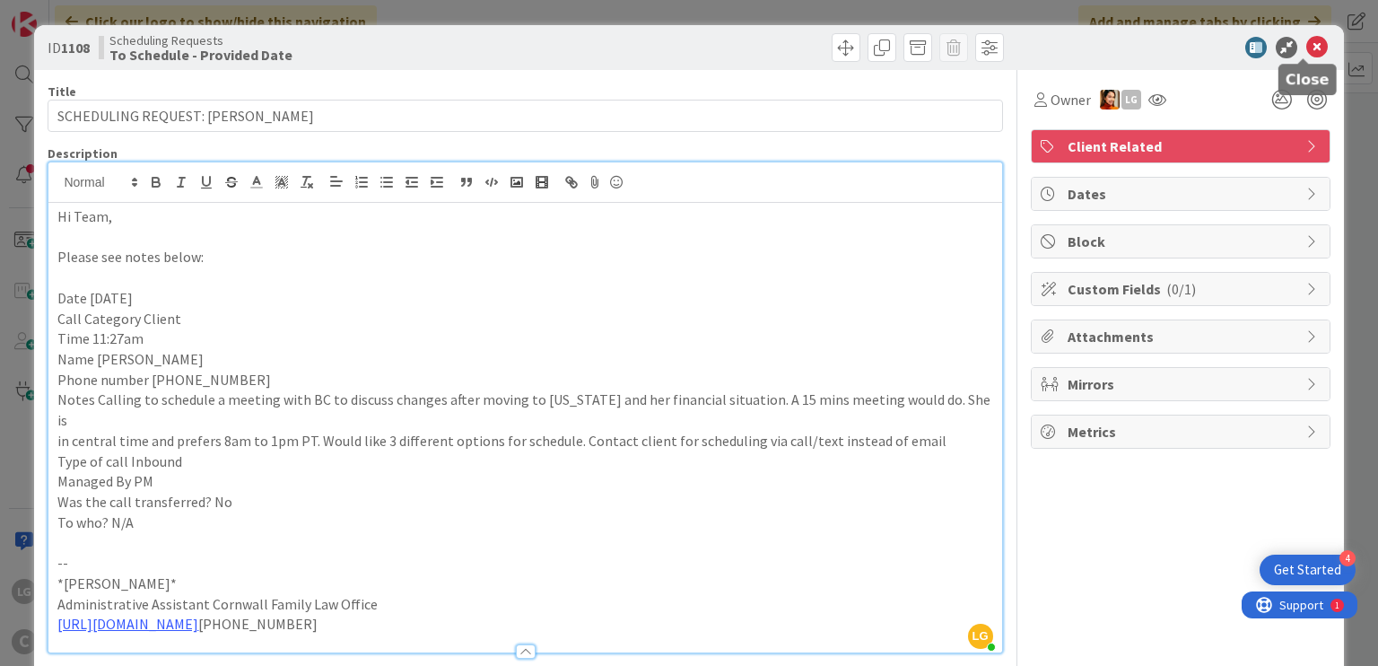
click at [1309, 57] on icon at bounding box center [1317, 48] width 22 height 22
